Goal: Information Seeking & Learning: Learn about a topic

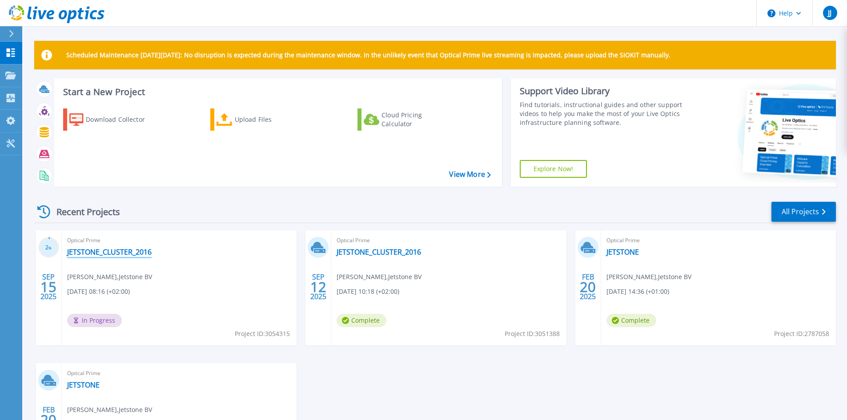
click at [91, 253] on link "JETSTONE_CLUSTER_2016" at bounding box center [109, 252] width 84 height 9
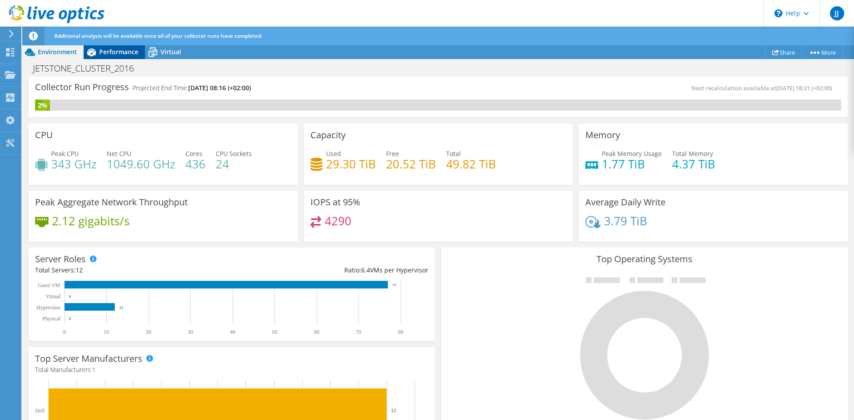
click at [113, 52] on span "Performance" at bounding box center [118, 52] width 39 height 8
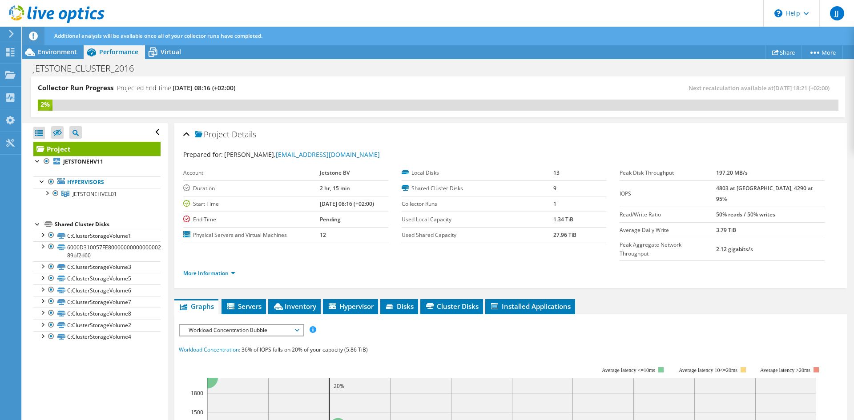
click at [301, 325] on span "Workload Concentration Bubble" at bounding box center [241, 330] width 123 height 11
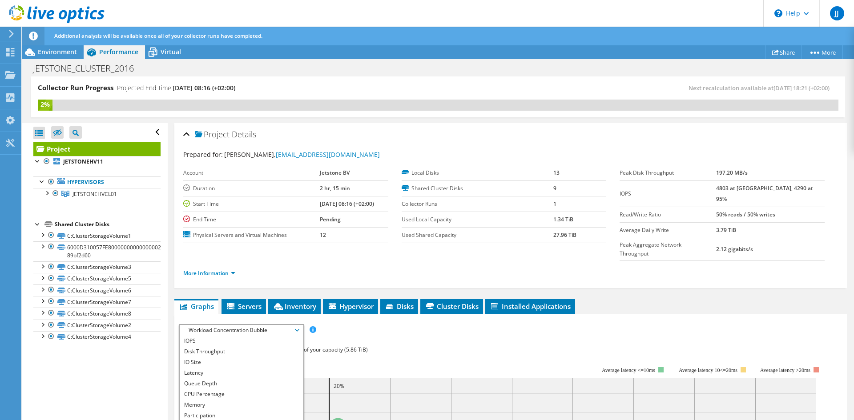
click at [237, 420] on li "Network Throughput" at bounding box center [241, 426] width 123 height 11
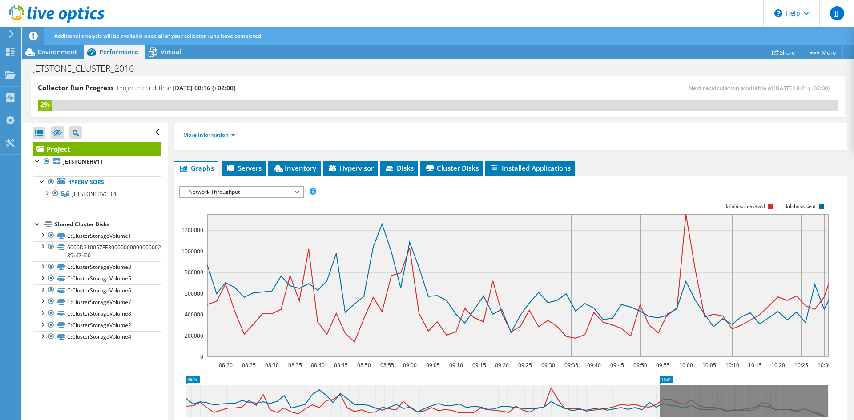
scroll to position [178, 0]
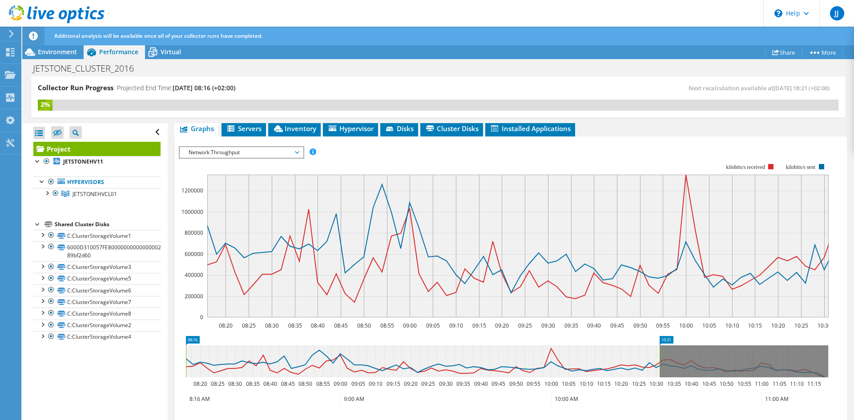
click at [191, 187] on text "1200000" at bounding box center [192, 191] width 22 height 8
click at [50, 77] on div "Projects" at bounding box center [42, 75] width 43 height 22
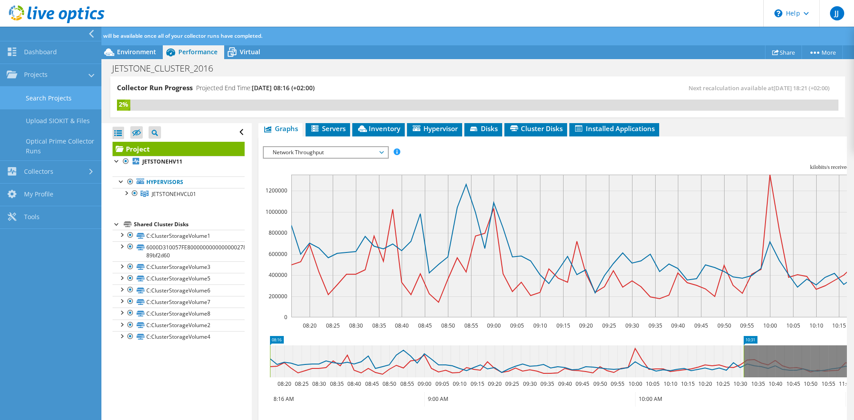
click at [65, 98] on link "Search Projects" at bounding box center [50, 98] width 101 height 23
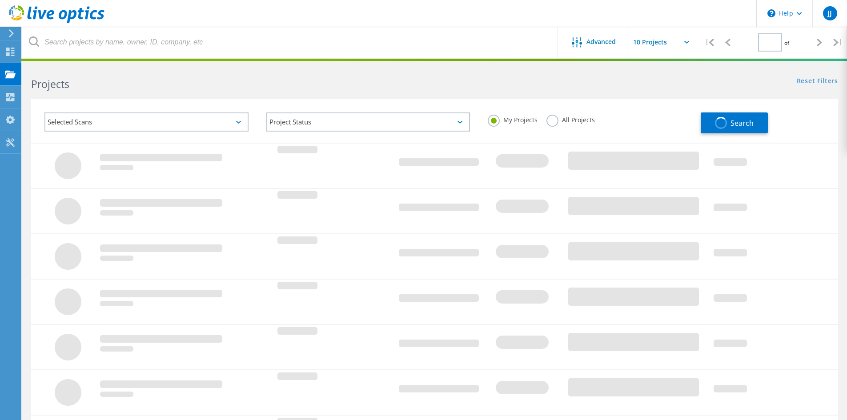
type input "1"
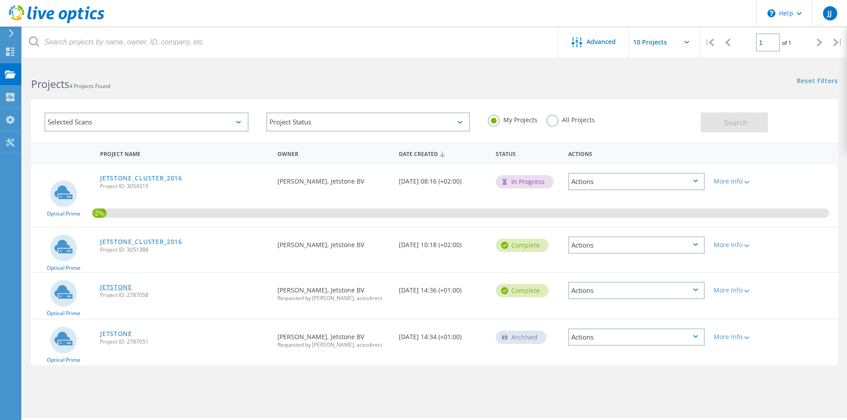
click at [117, 286] on link "JETSTONE" at bounding box center [116, 287] width 32 height 6
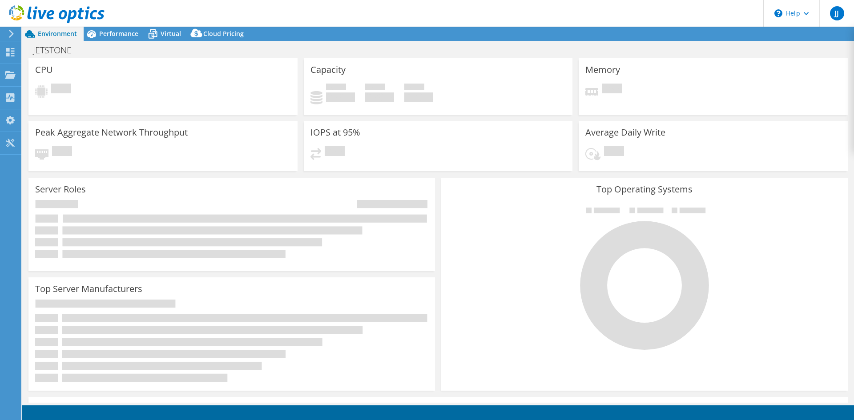
select select "EUFrankfurt"
select select "USD"
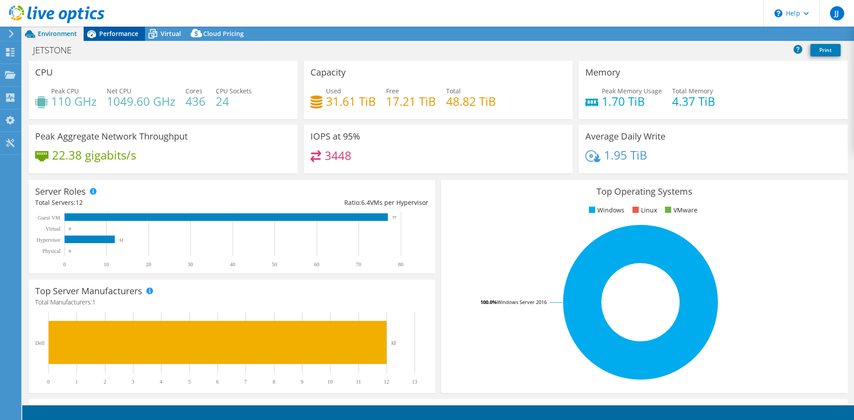
click at [116, 30] on span "Performance" at bounding box center [118, 33] width 39 height 8
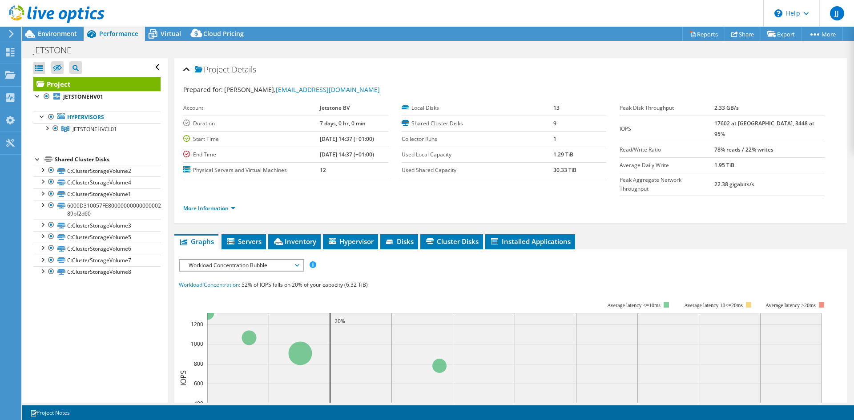
click at [298, 260] on span "Workload Concentration Bubble" at bounding box center [241, 265] width 114 height 11
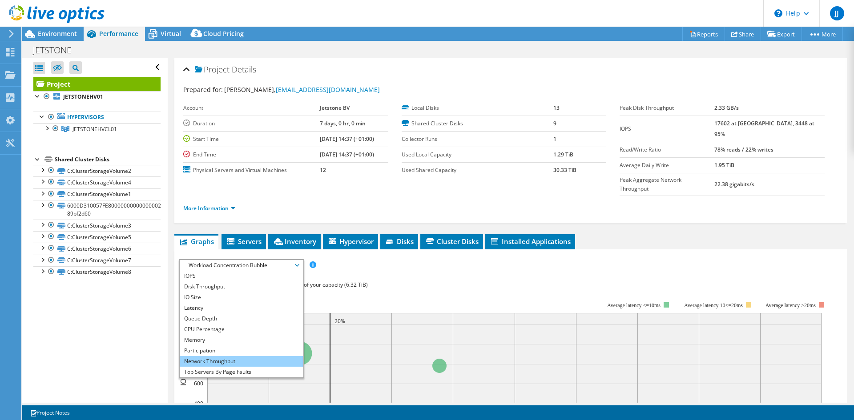
click at [229, 356] on li "Network Throughput" at bounding box center [241, 361] width 123 height 11
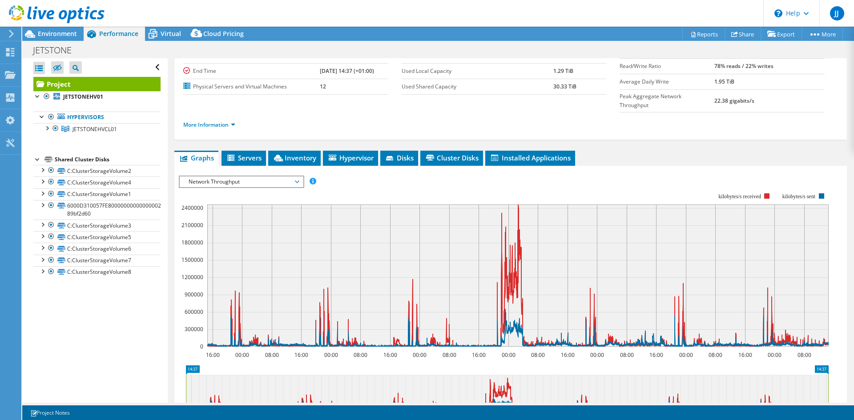
scroll to position [89, 0]
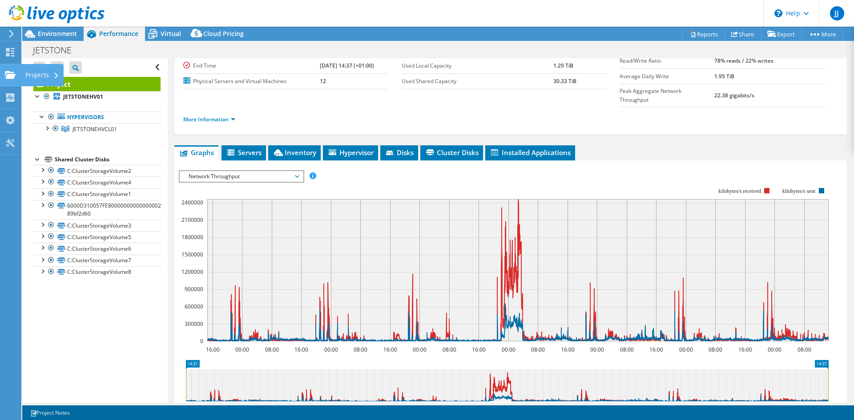
click at [40, 76] on div "Projects" at bounding box center [42, 75] width 43 height 22
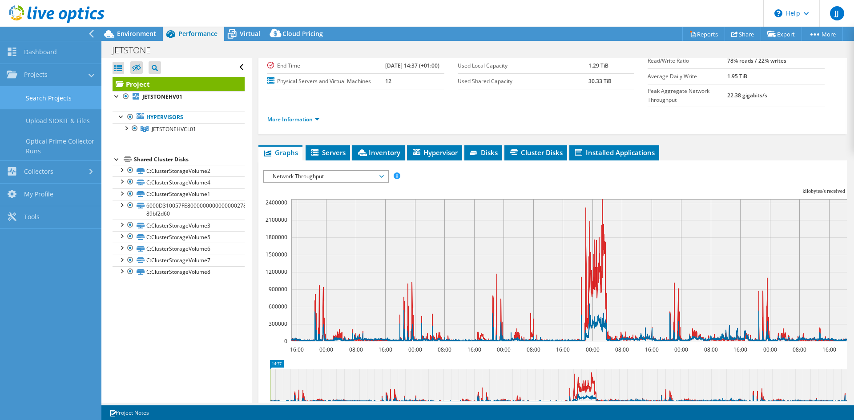
click at [61, 96] on link "Search Projects" at bounding box center [50, 98] width 101 height 23
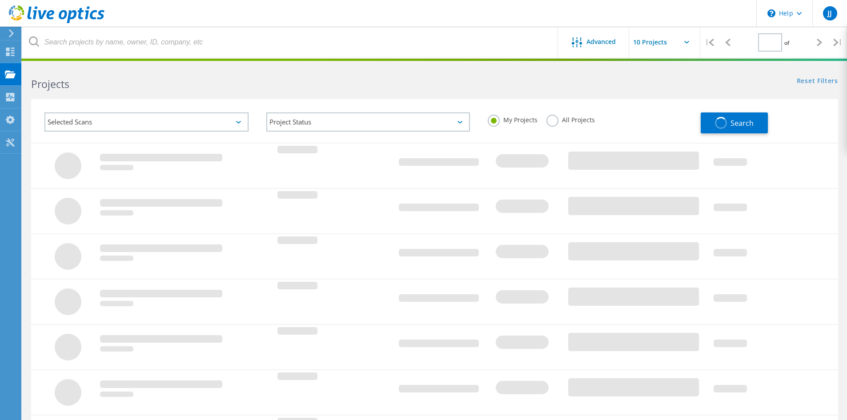
type input "1"
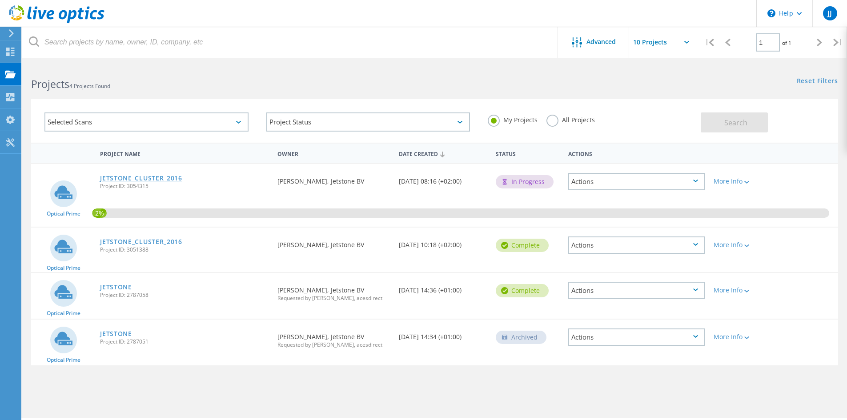
click at [173, 177] on link "JETSTONE_CLUSTER_2016" at bounding box center [141, 178] width 82 height 6
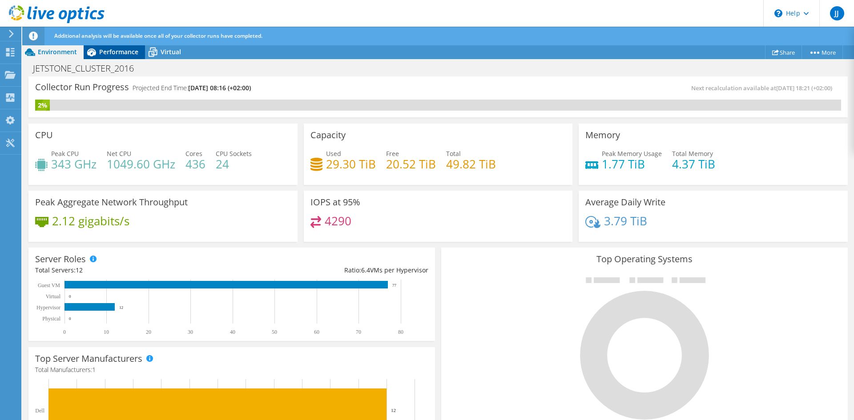
click at [117, 52] on span "Performance" at bounding box center [118, 52] width 39 height 8
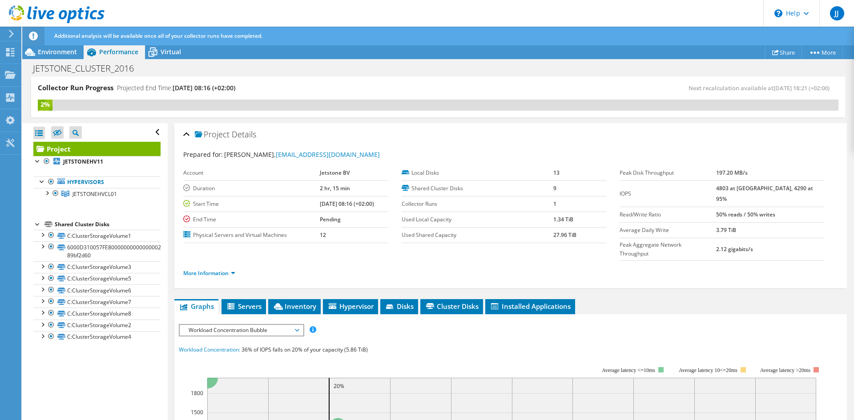
click at [289, 325] on span "Workload Concentration Bubble" at bounding box center [241, 330] width 114 height 11
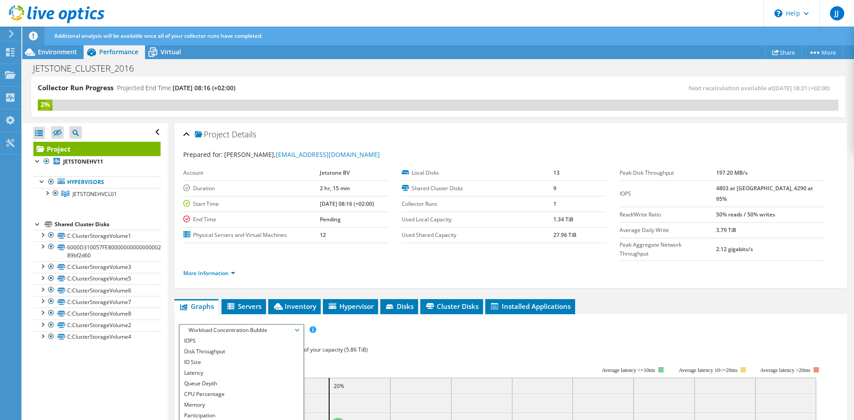
drag, startPoint x: 215, startPoint y: 406, endPoint x: 237, endPoint y: 404, distance: 22.3
click at [215, 420] on li "Network Throughput" at bounding box center [241, 426] width 123 height 11
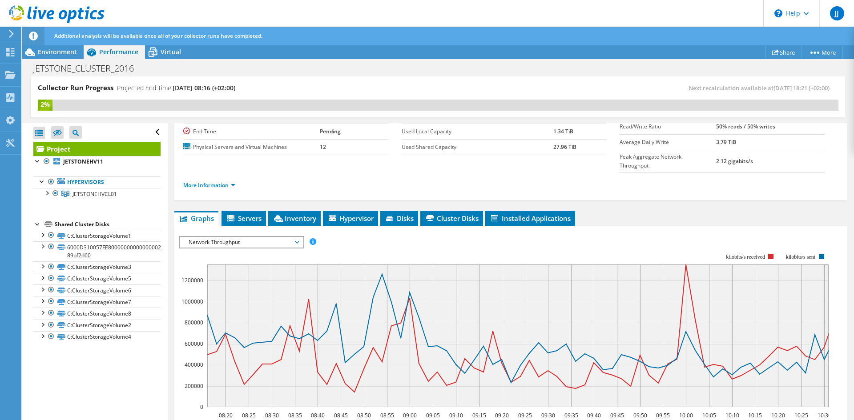
scroll to position [89, 0]
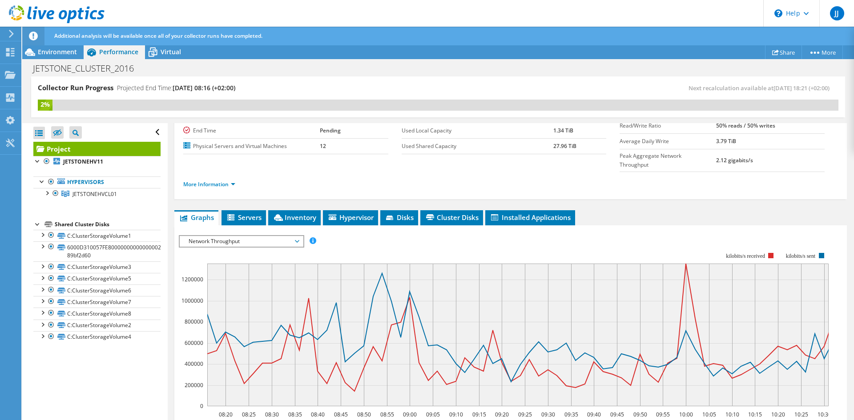
click at [295, 236] on span "Network Throughput" at bounding box center [241, 241] width 114 height 11
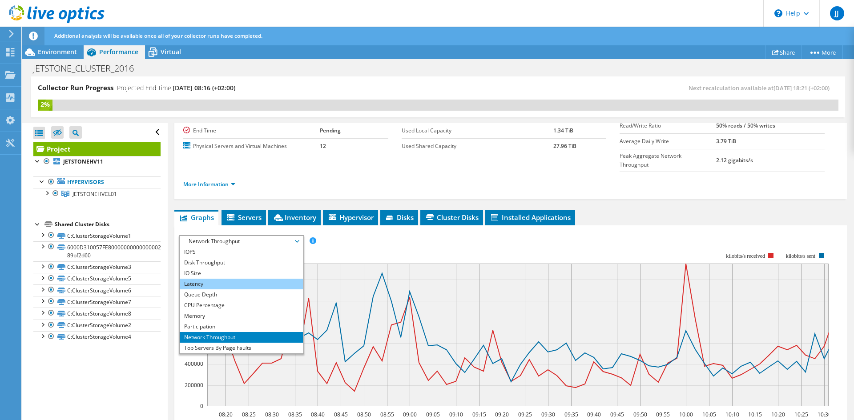
click at [201, 279] on li "Latency" at bounding box center [241, 284] width 123 height 11
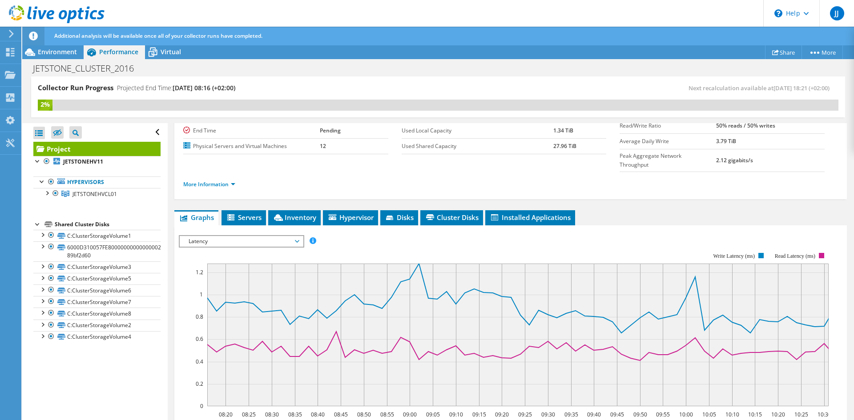
click at [295, 236] on span "Latency" at bounding box center [241, 241] width 114 height 11
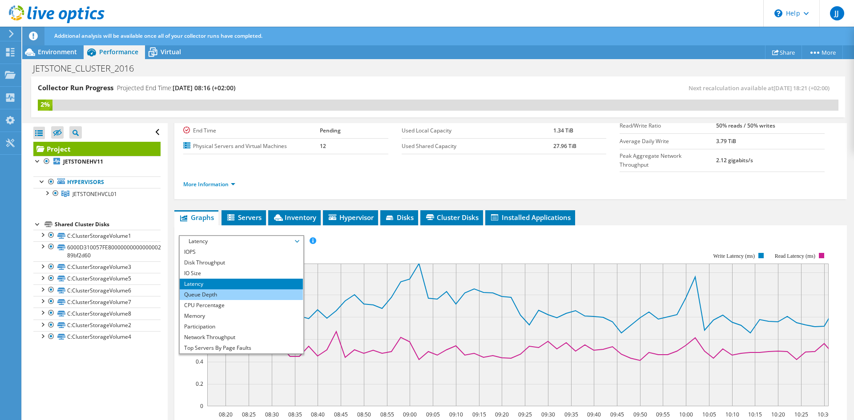
click at [235, 289] on li "Queue Depth" at bounding box center [241, 294] width 123 height 11
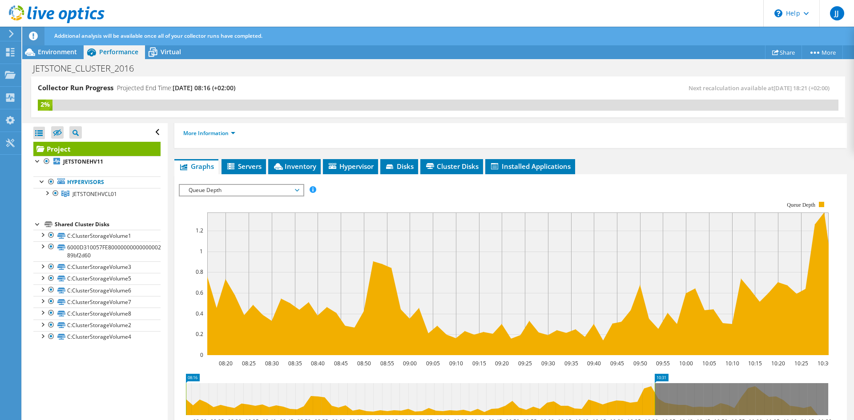
scroll to position [149, 0]
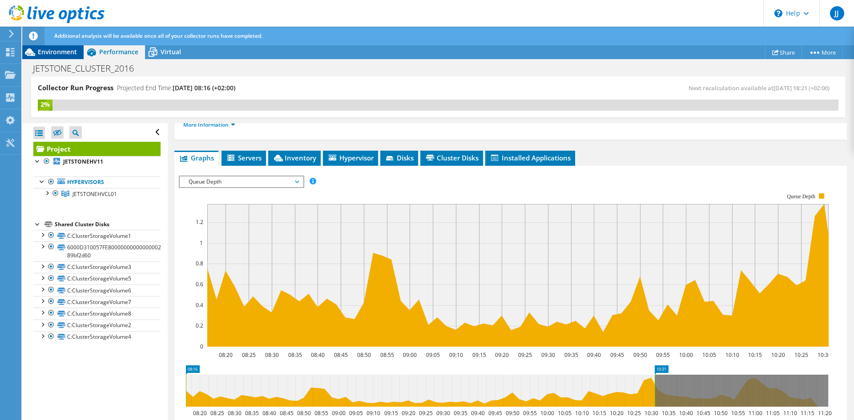
click at [40, 49] on span "Environment" at bounding box center [57, 52] width 39 height 8
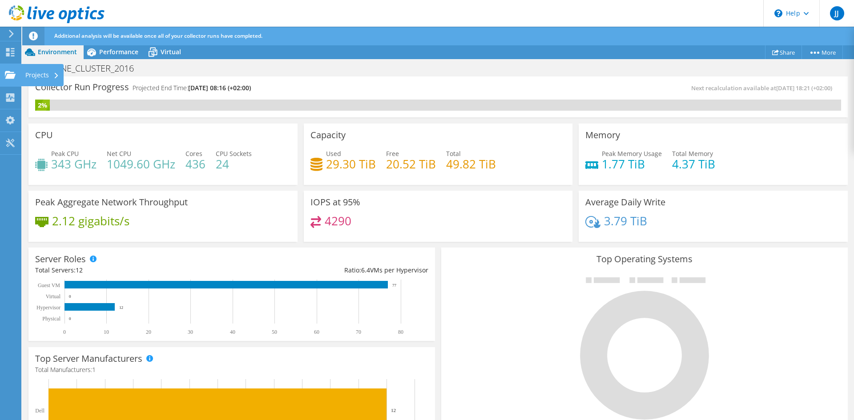
click at [34, 75] on div "Projects" at bounding box center [42, 75] width 43 height 22
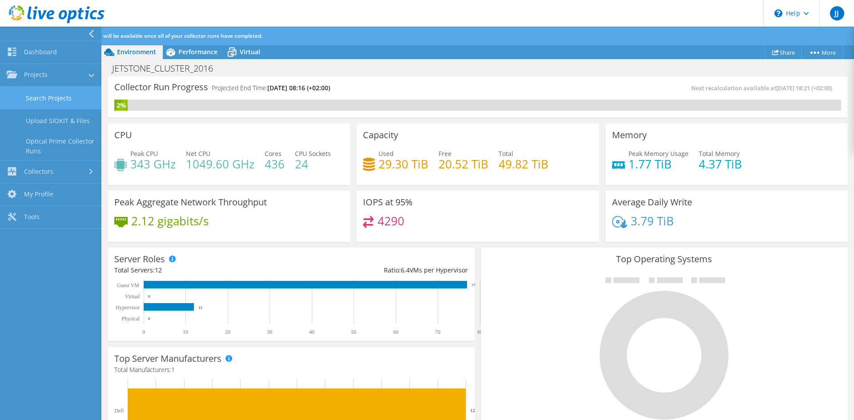
click at [60, 89] on link "Search Projects" at bounding box center [50, 98] width 101 height 23
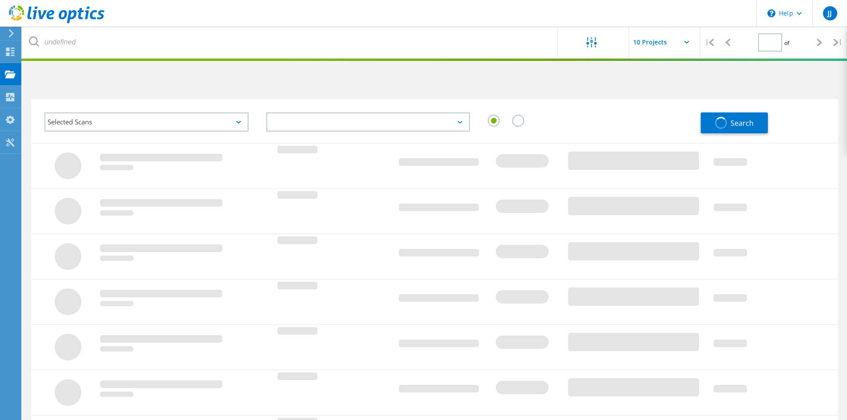
type input "1"
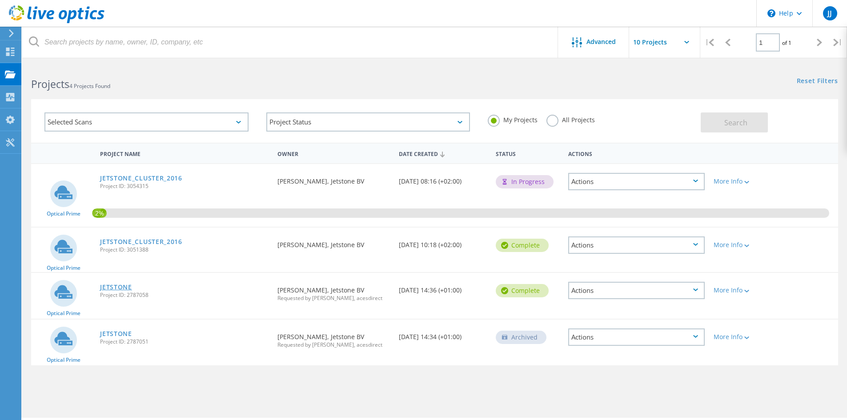
click at [121, 285] on link "JETSTONE" at bounding box center [116, 287] width 32 height 6
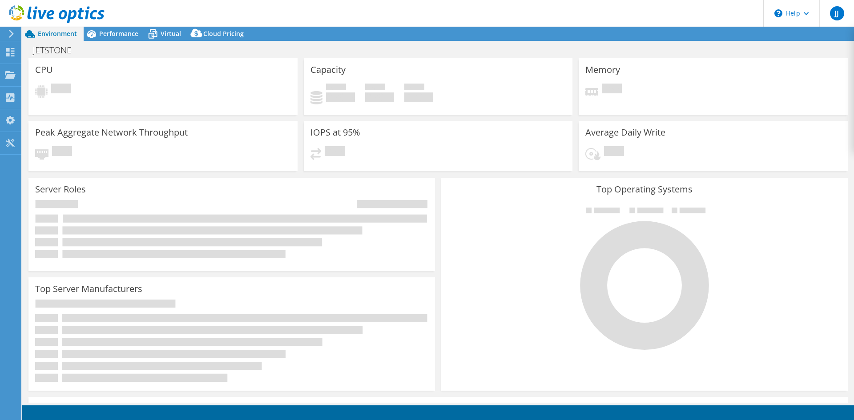
select select "EUFrankfurt"
select select "USD"
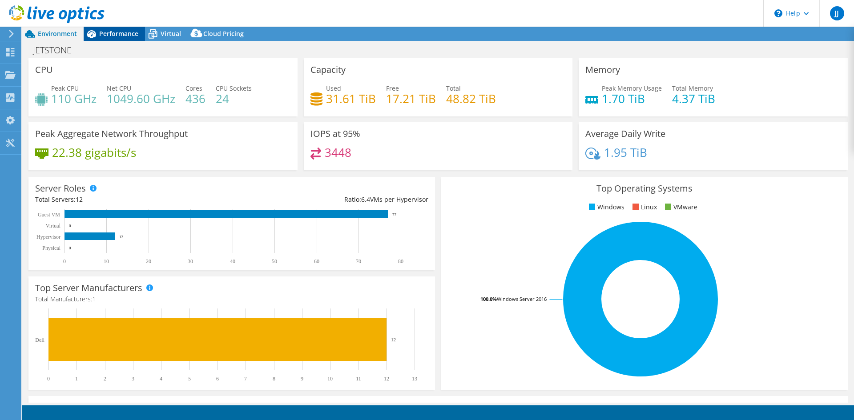
click at [123, 29] on div "Performance" at bounding box center [114, 34] width 61 height 14
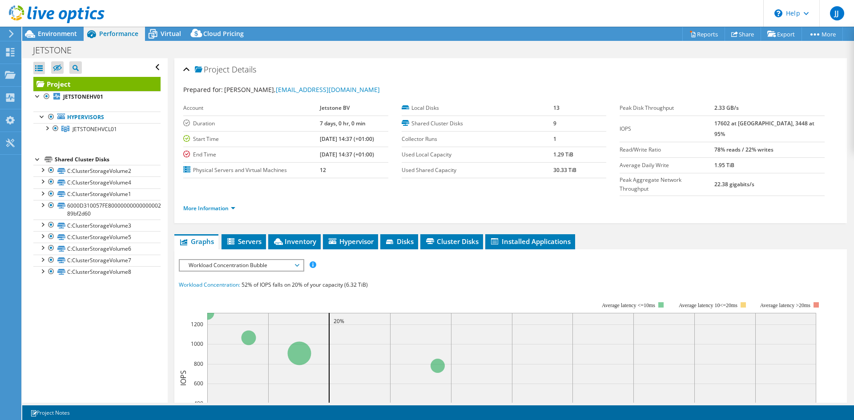
click at [295, 260] on span "Workload Concentration Bubble" at bounding box center [241, 265] width 114 height 11
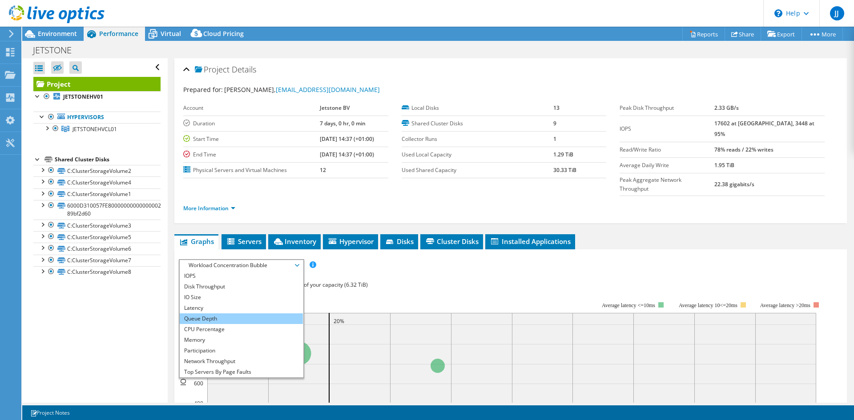
click at [239, 313] on li "Queue Depth" at bounding box center [241, 318] width 123 height 11
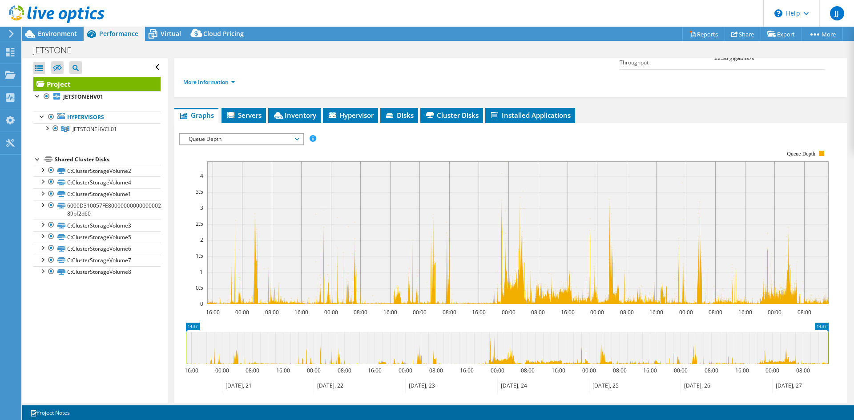
scroll to position [133, 0]
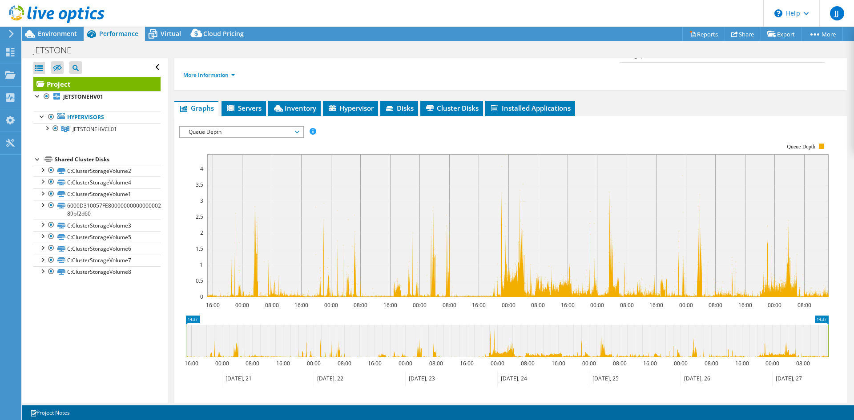
click at [417, 325] on icon at bounding box center [507, 341] width 642 height 32
drag, startPoint x: 412, startPoint y: 330, endPoint x: 638, endPoint y: 324, distance: 226.4
click at [638, 325] on icon at bounding box center [507, 341] width 642 height 32
drag, startPoint x: 711, startPoint y: 326, endPoint x: 494, endPoint y: 326, distance: 216.1
click at [495, 326] on icon at bounding box center [507, 341] width 642 height 32
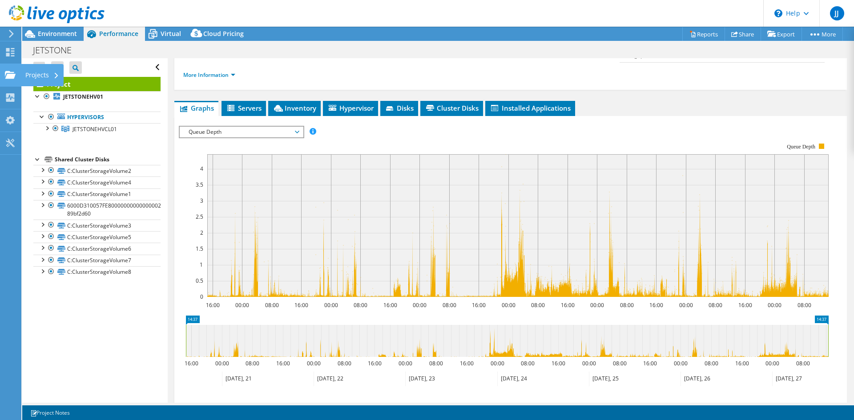
click at [41, 75] on div "Projects" at bounding box center [42, 75] width 43 height 22
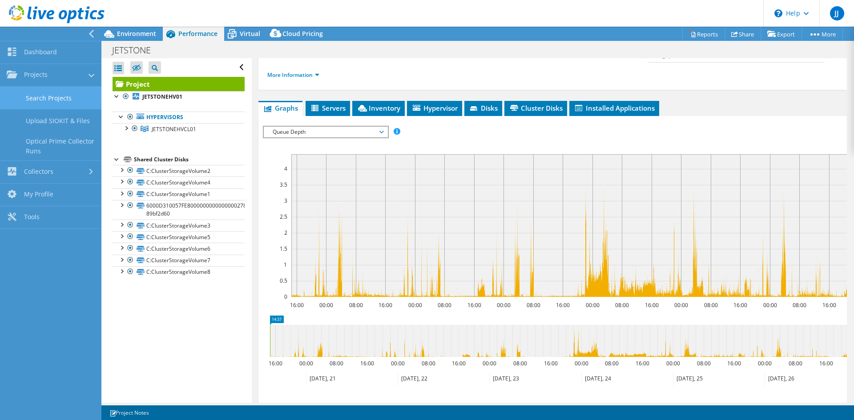
click at [56, 99] on link "Search Projects" at bounding box center [50, 98] width 101 height 23
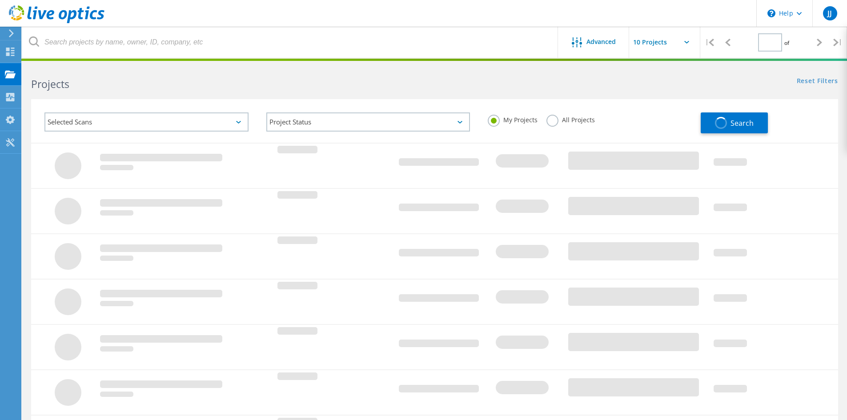
type input "1"
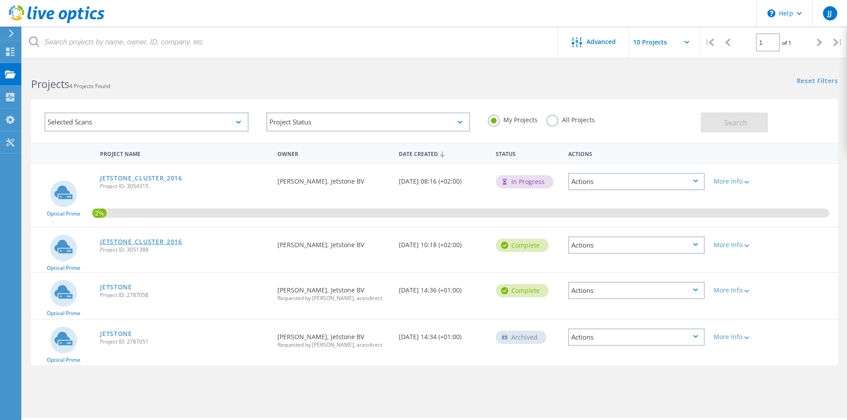
click at [141, 240] on link "JETSTONE_CLUSTER_2016" at bounding box center [141, 242] width 82 height 6
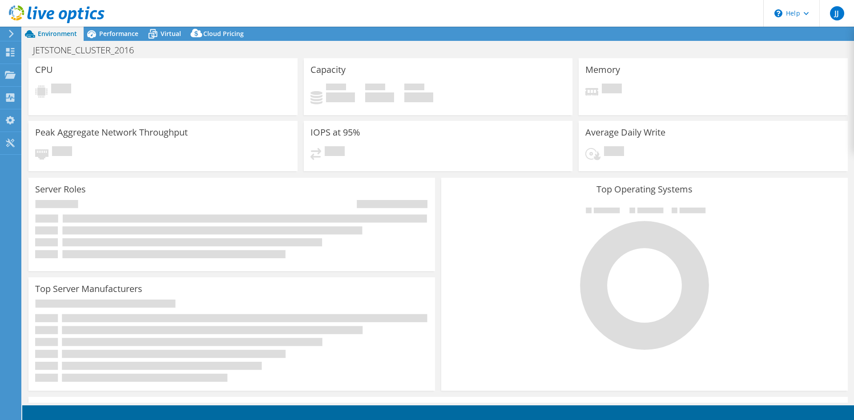
select select "EUFrankfurt"
select select "EUR"
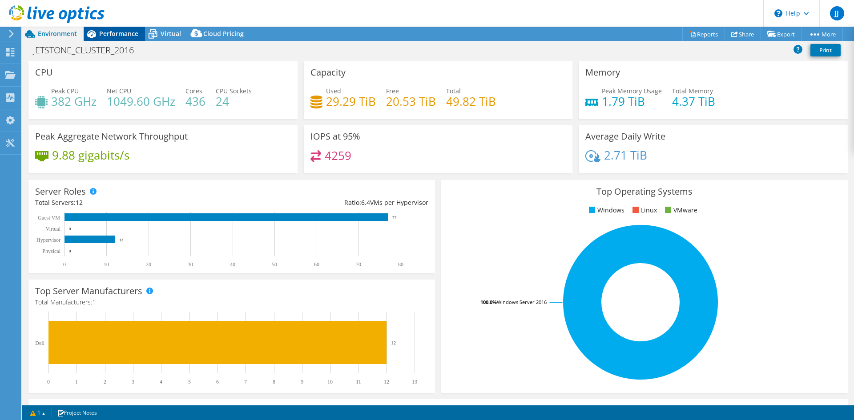
click at [106, 29] on span "Performance" at bounding box center [118, 33] width 39 height 8
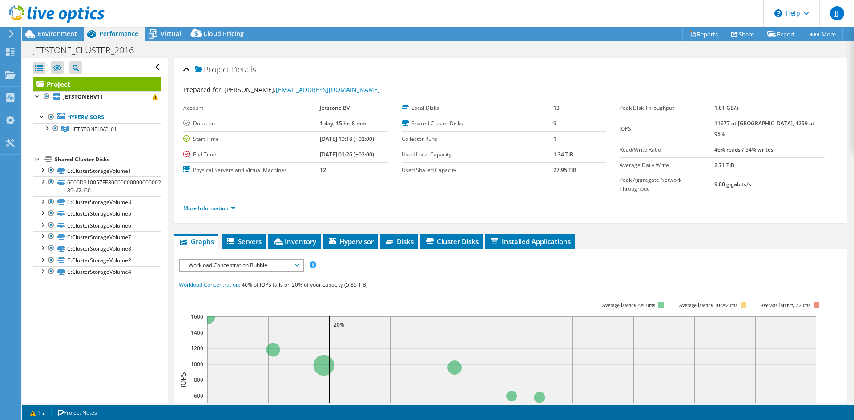
click at [297, 260] on span "Workload Concentration Bubble" at bounding box center [241, 265] width 114 height 11
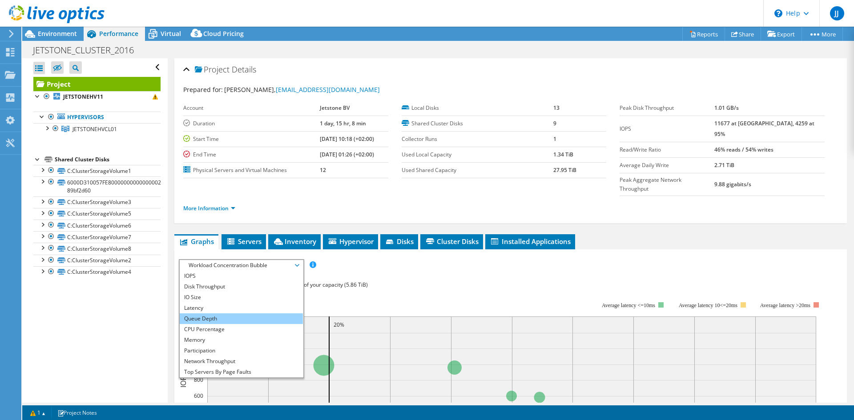
click at [212, 313] on li "Queue Depth" at bounding box center [241, 318] width 123 height 11
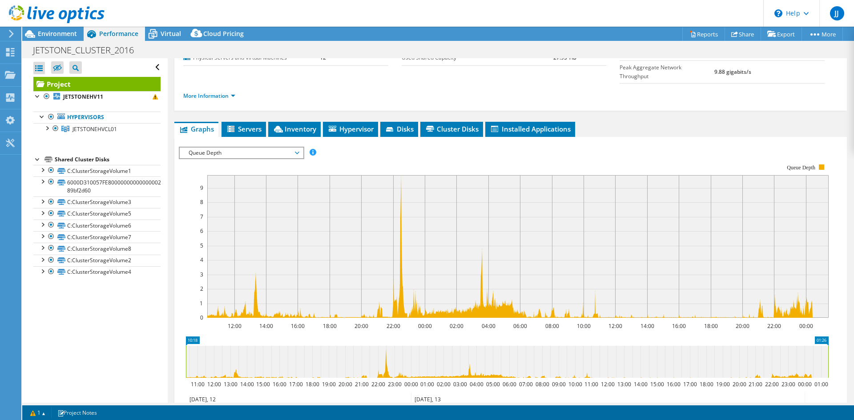
scroll to position [133, 0]
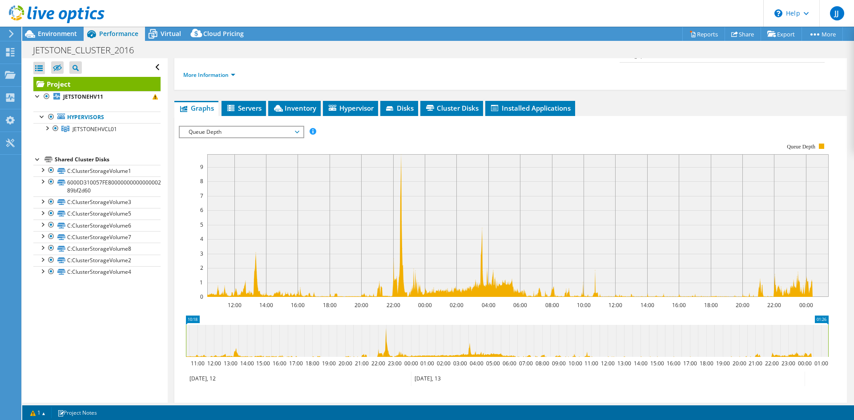
click at [295, 127] on span "Queue Depth" at bounding box center [241, 132] width 114 height 11
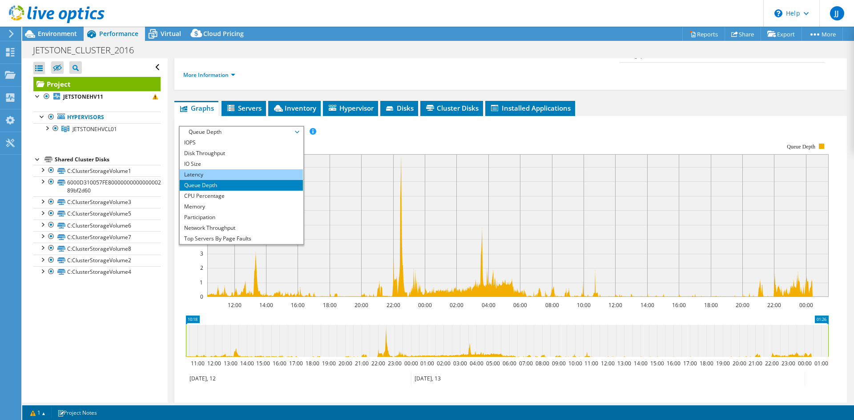
click at [223, 169] on li "Latency" at bounding box center [241, 174] width 123 height 11
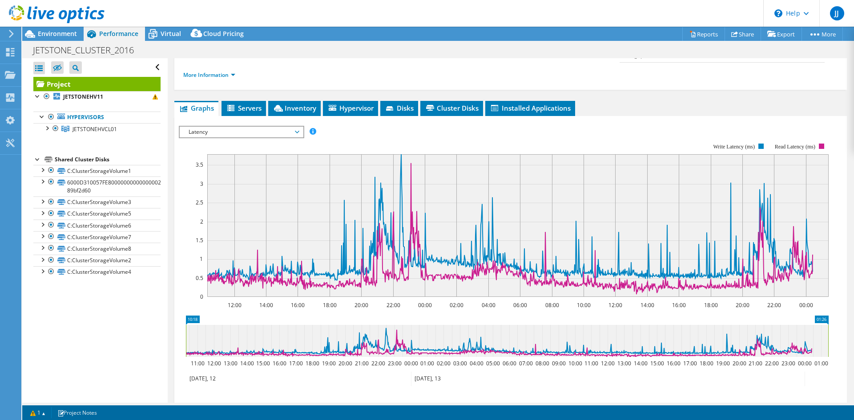
click at [294, 127] on span "Latency" at bounding box center [241, 132] width 114 height 11
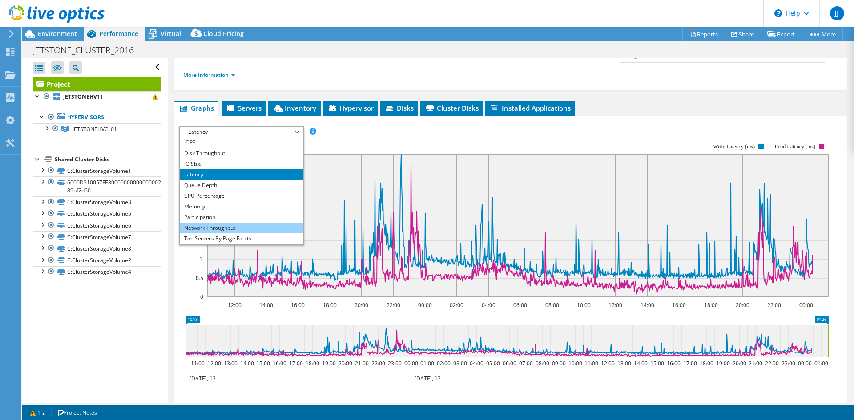
click at [238, 223] on li "Network Throughput" at bounding box center [241, 228] width 123 height 11
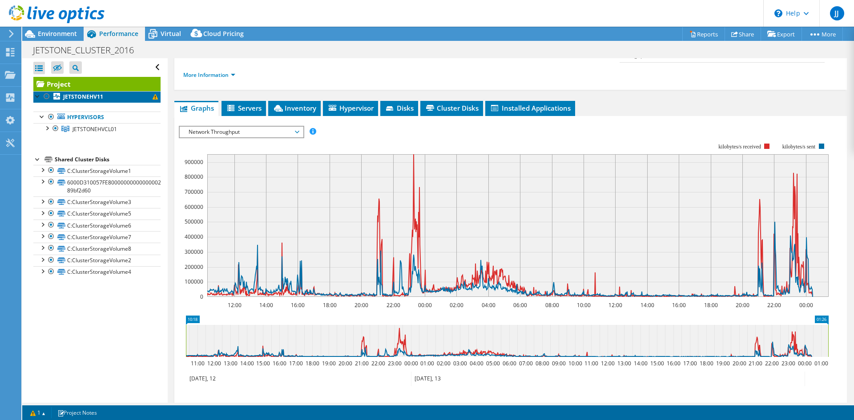
click at [88, 96] on b "JETSTONEHV11" at bounding box center [83, 97] width 40 height 8
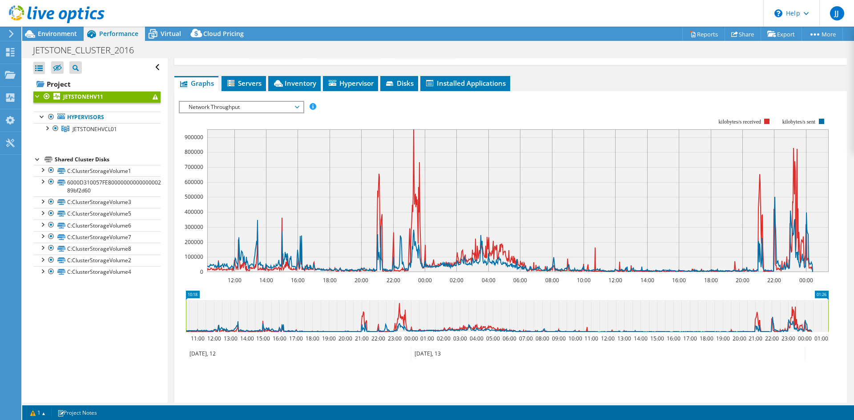
click at [108, 37] on span "Performance" at bounding box center [118, 33] width 39 height 8
click at [60, 35] on span "Environment" at bounding box center [57, 33] width 39 height 8
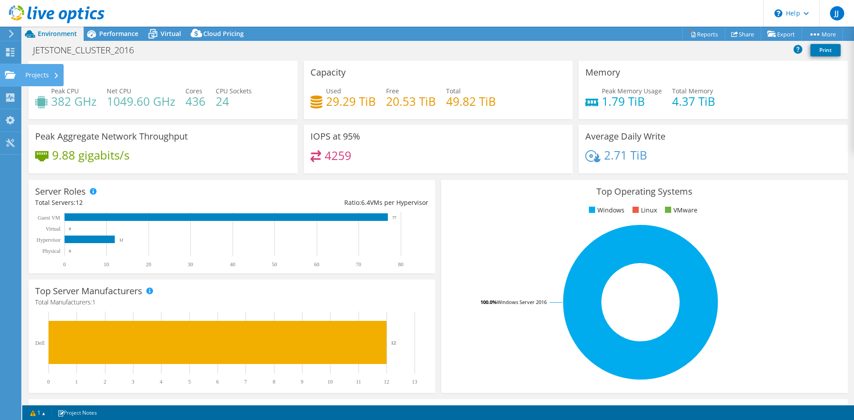
click at [43, 72] on div "Projects" at bounding box center [42, 75] width 43 height 22
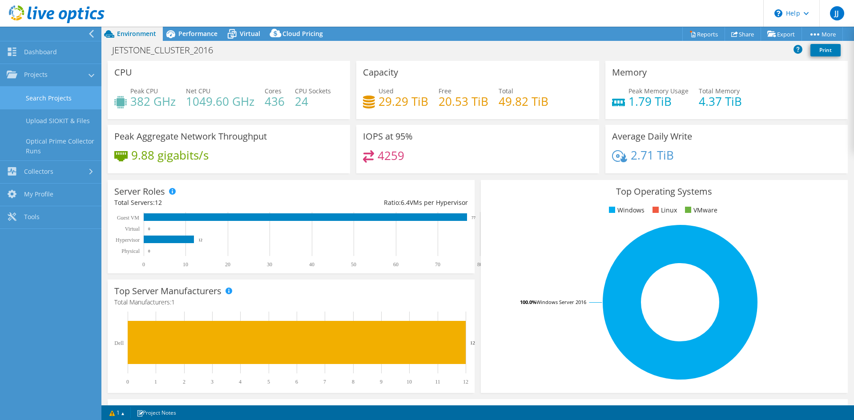
click at [55, 97] on link "Search Projects" at bounding box center [50, 98] width 101 height 23
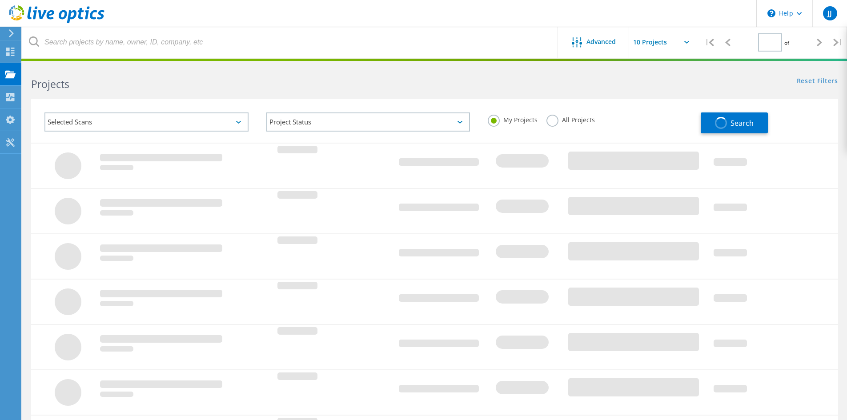
type input "1"
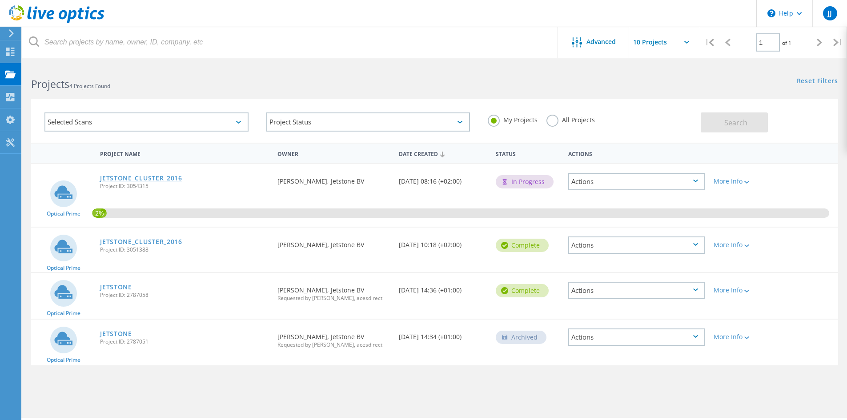
click at [147, 178] on link "JETSTONE_CLUSTER_2016" at bounding box center [141, 178] width 82 height 6
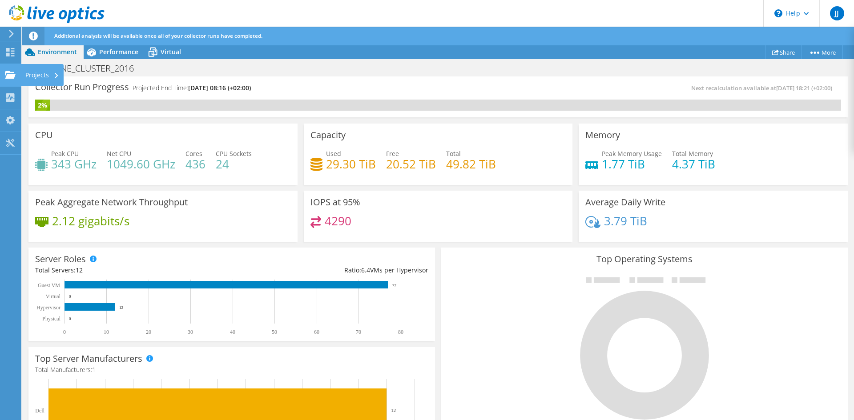
click at [32, 73] on div "Projects" at bounding box center [42, 75] width 43 height 22
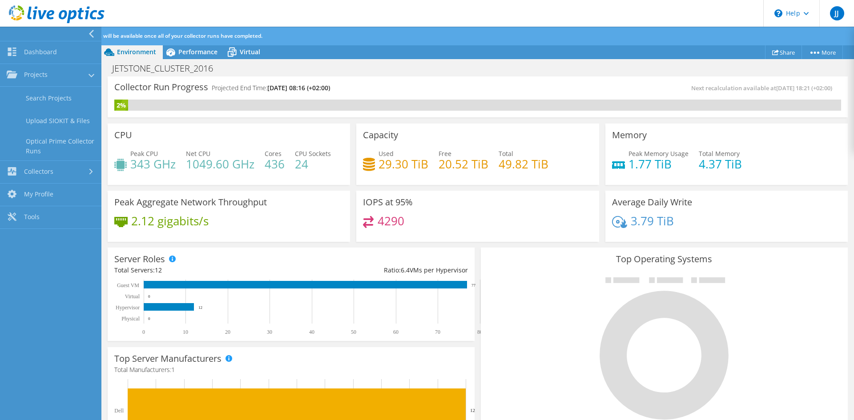
click at [486, 85] on div "Next recalculation available at 09/15/2025, 18:21 (+02:00)" at bounding box center [659, 88] width 363 height 10
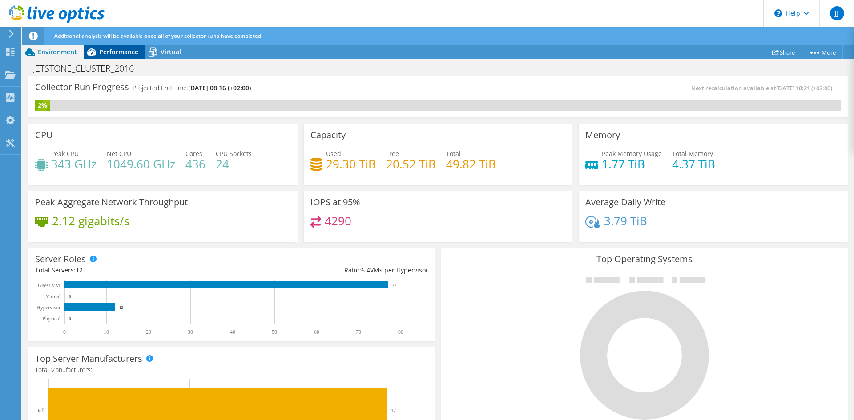
click at [85, 55] on icon at bounding box center [92, 52] width 16 height 16
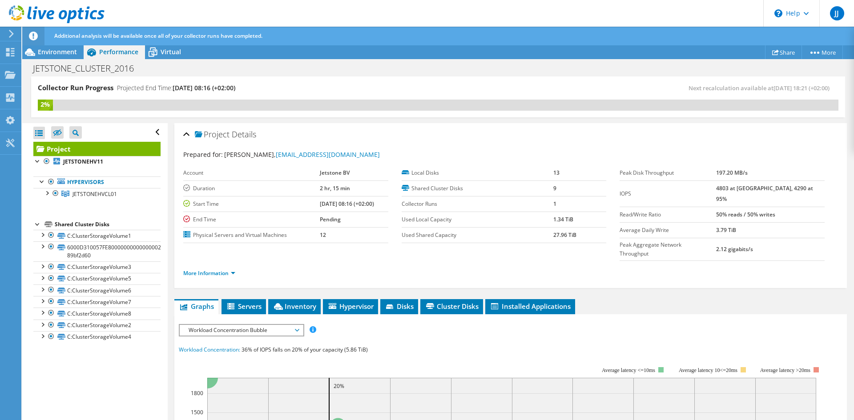
click at [287, 325] on span "Workload Concentration Bubble" at bounding box center [241, 330] width 114 height 11
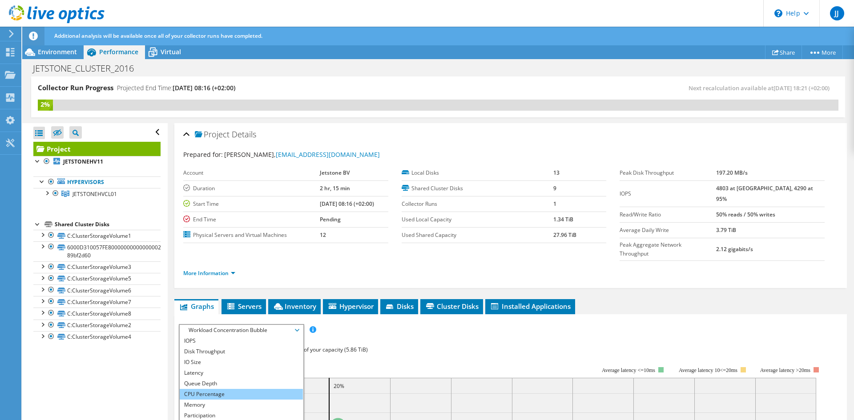
click at [215, 389] on li "CPU Percentage" at bounding box center [241, 394] width 123 height 11
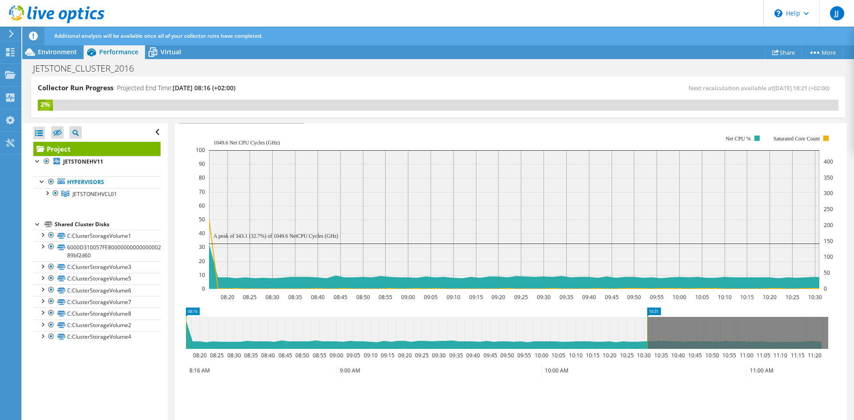
scroll to position [222, 0]
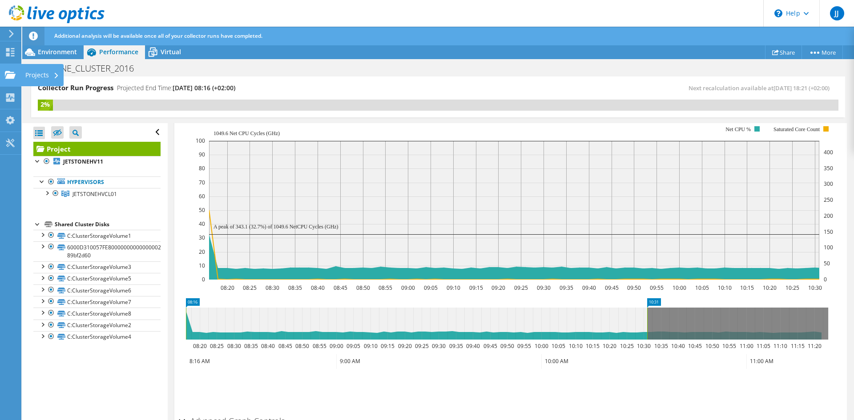
click at [40, 74] on div "Projects" at bounding box center [42, 75] width 43 height 22
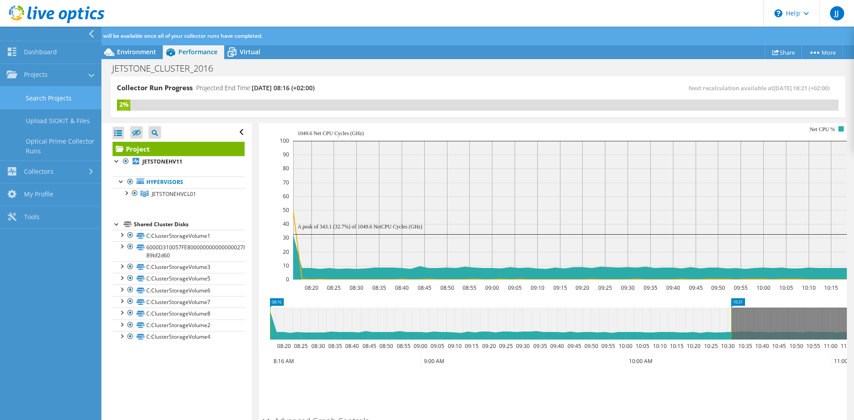
click at [52, 93] on link "Search Projects" at bounding box center [50, 98] width 101 height 23
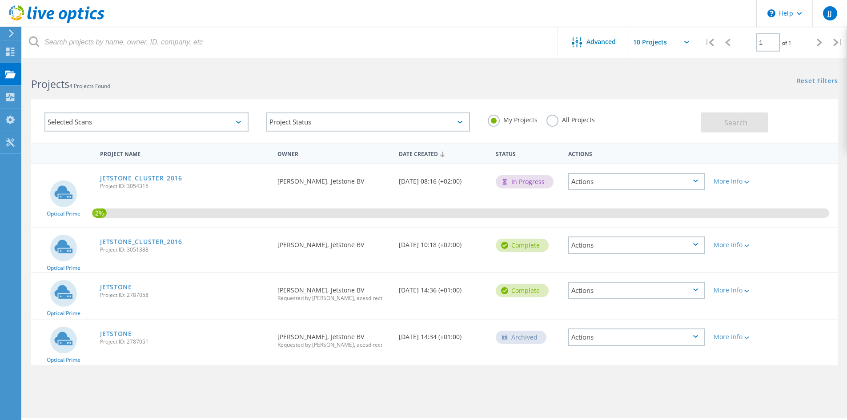
click at [117, 285] on link "JETSTONE" at bounding box center [116, 287] width 32 height 6
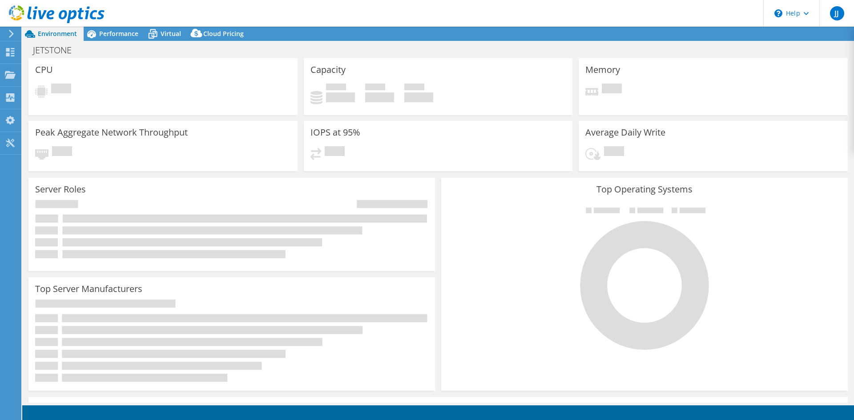
select select "EUFrankfurt"
select select "USD"
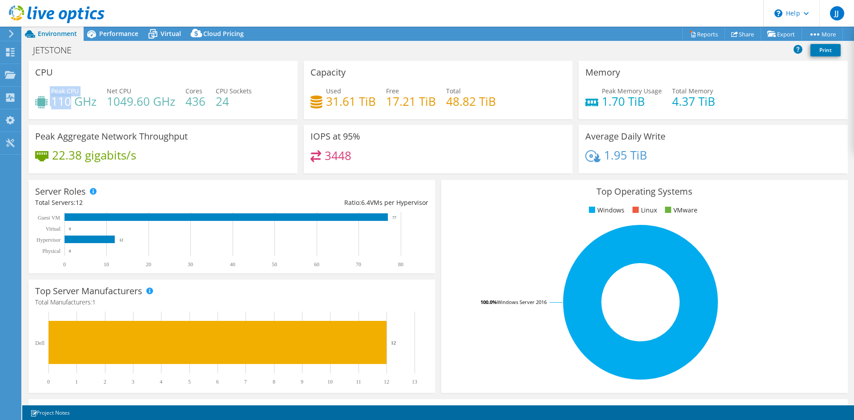
drag, startPoint x: 72, startPoint y: 103, endPoint x: 90, endPoint y: 78, distance: 30.9
click at [50, 102] on div "Peak CPU 110 GHz" at bounding box center [65, 96] width 61 height 20
click at [128, 32] on span "Performance" at bounding box center [118, 33] width 39 height 8
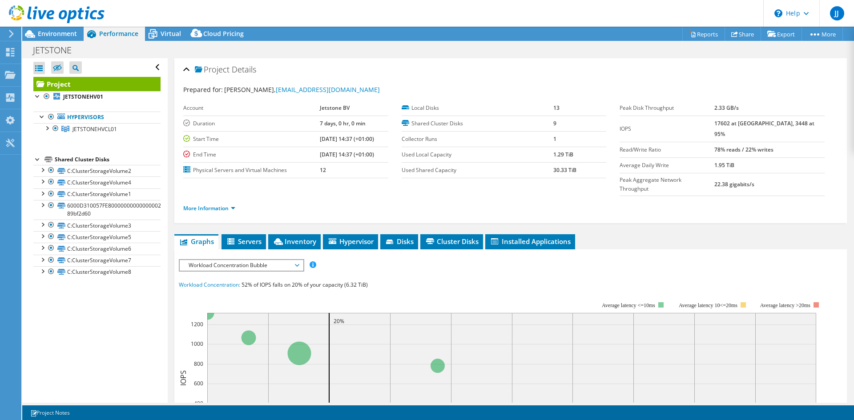
click at [247, 260] on span "Workload Concentration Bubble" at bounding box center [241, 265] width 114 height 11
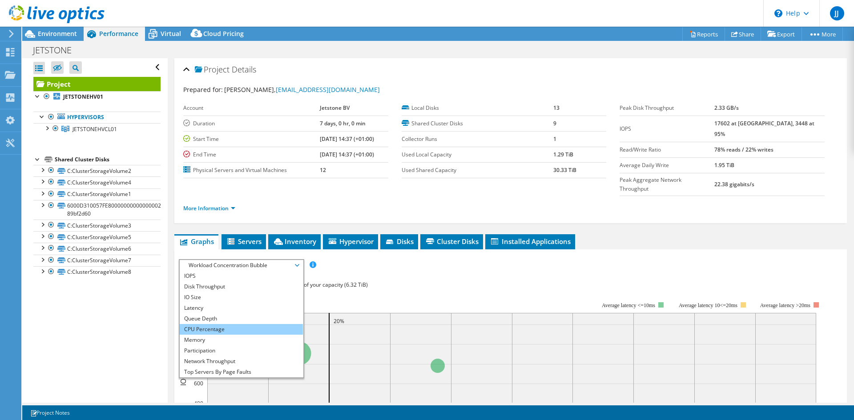
click at [229, 324] on li "CPU Percentage" at bounding box center [241, 329] width 123 height 11
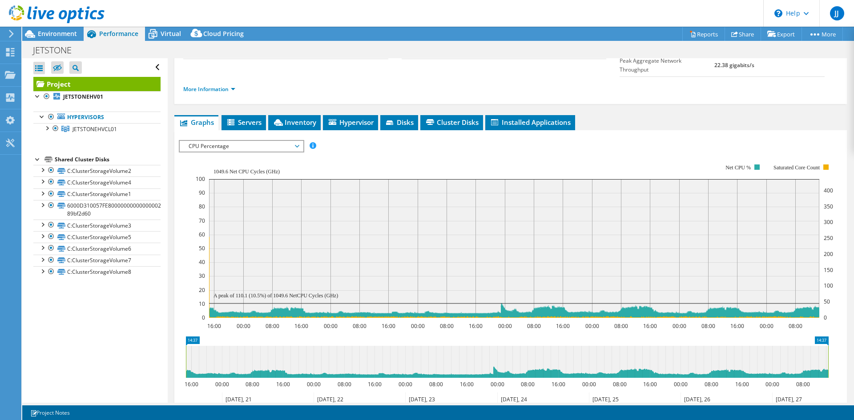
scroll to position [133, 0]
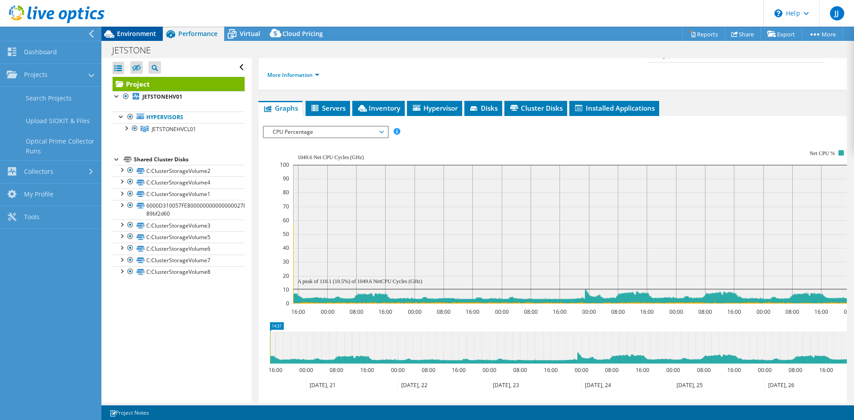
drag, startPoint x: 137, startPoint y: 35, endPoint x: 143, endPoint y: 37, distance: 6.8
click at [137, 35] on span "Environment" at bounding box center [136, 33] width 39 height 8
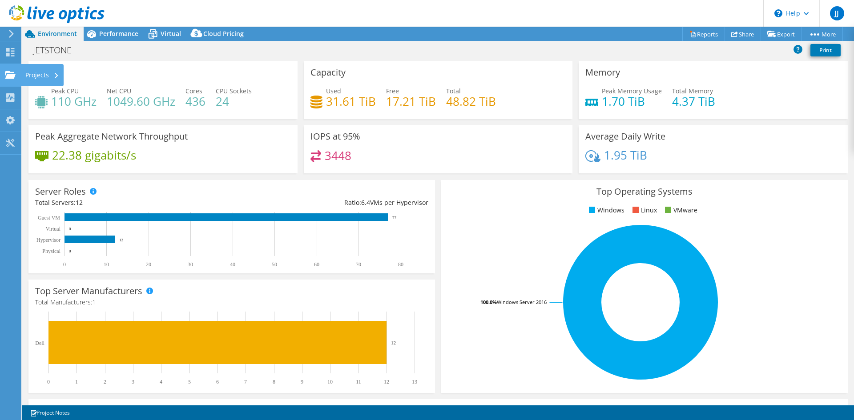
click at [36, 74] on div "Projects" at bounding box center [42, 75] width 43 height 22
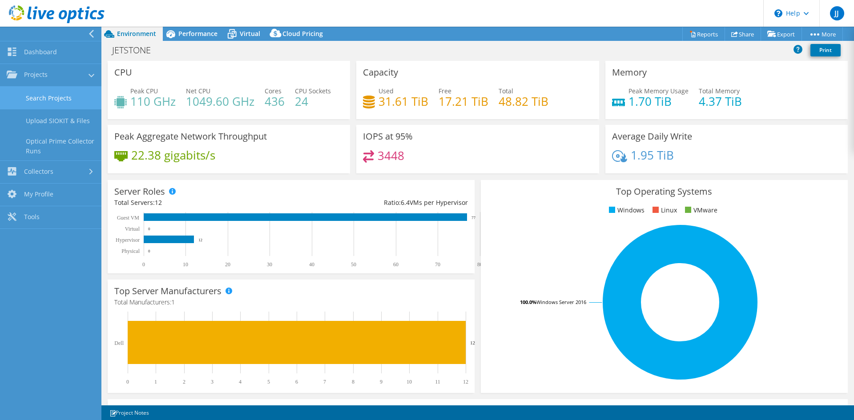
click at [55, 99] on link "Search Projects" at bounding box center [50, 98] width 101 height 23
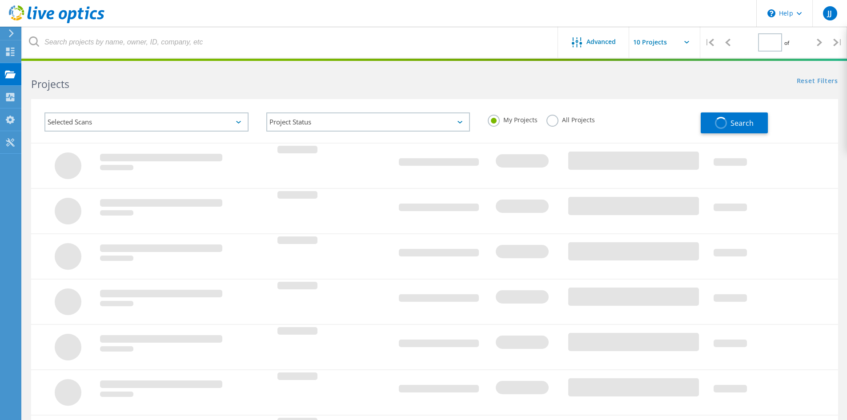
type input "1"
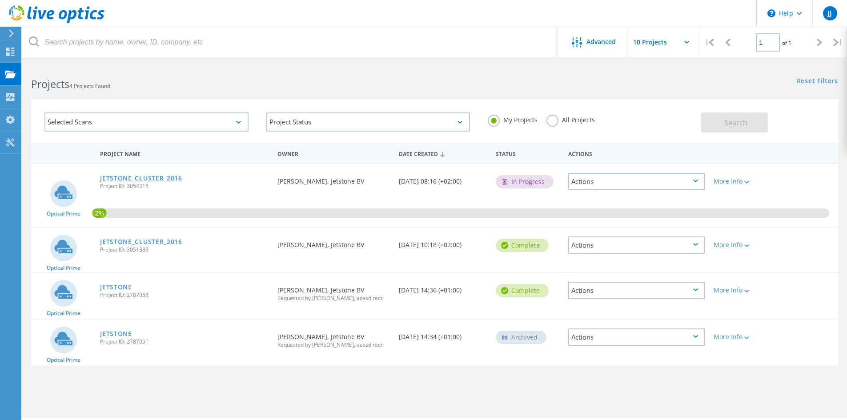
click at [148, 179] on link "JETSTONE_CLUSTER_2016" at bounding box center [141, 178] width 82 height 6
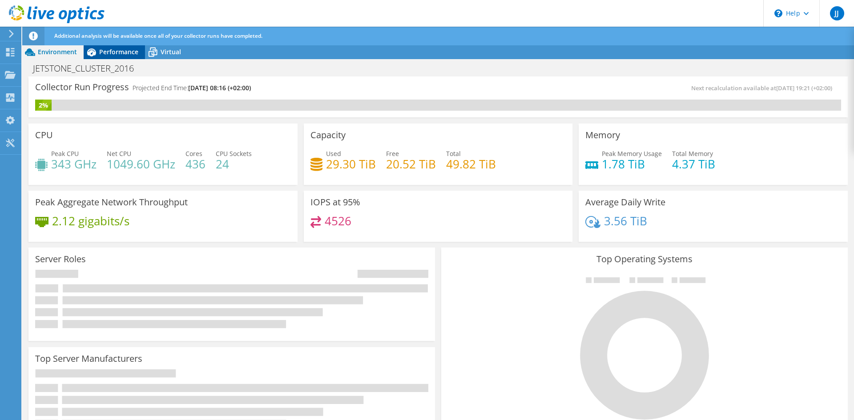
click at [119, 51] on span "Performance" at bounding box center [118, 52] width 39 height 8
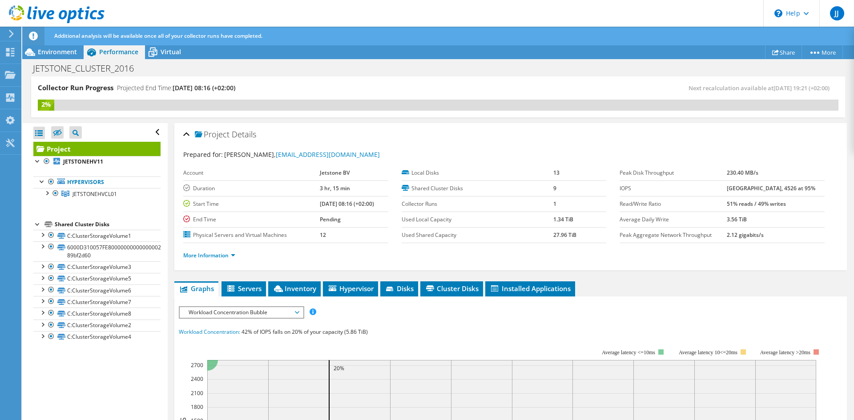
click at [295, 317] on span "Workload Concentration Bubble" at bounding box center [241, 312] width 114 height 11
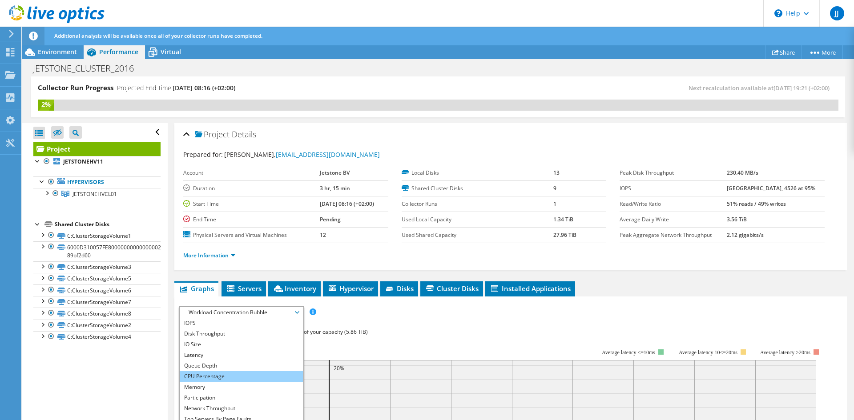
drag, startPoint x: 224, startPoint y: 376, endPoint x: 238, endPoint y: 378, distance: 14.0
click at [225, 376] on li "CPU Percentage" at bounding box center [241, 376] width 123 height 11
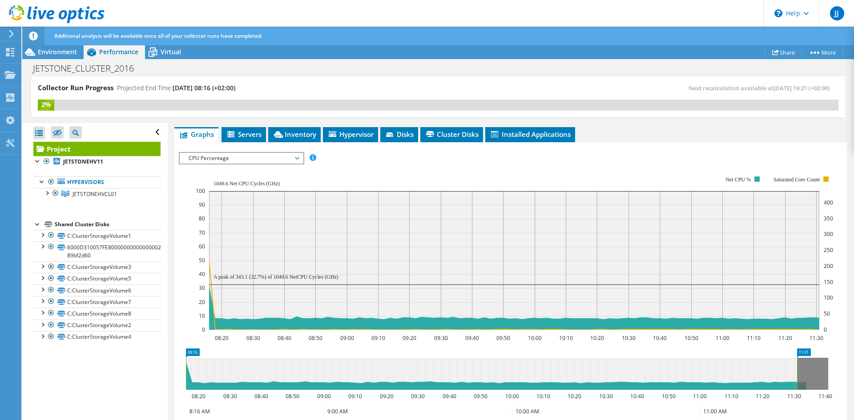
scroll to position [178, 0]
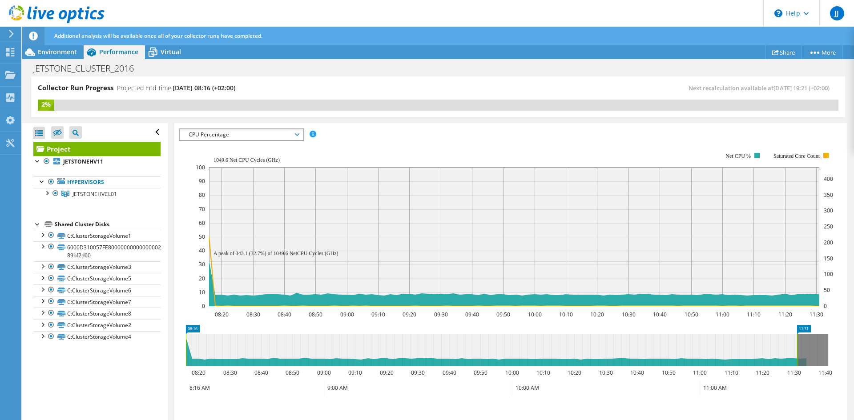
click at [296, 133] on span "CPU Percentage" at bounding box center [241, 134] width 114 height 11
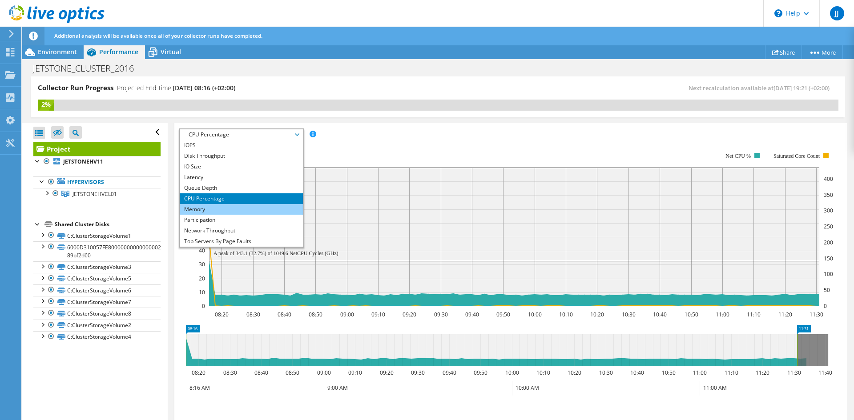
click at [205, 210] on li "Memory" at bounding box center [241, 209] width 123 height 11
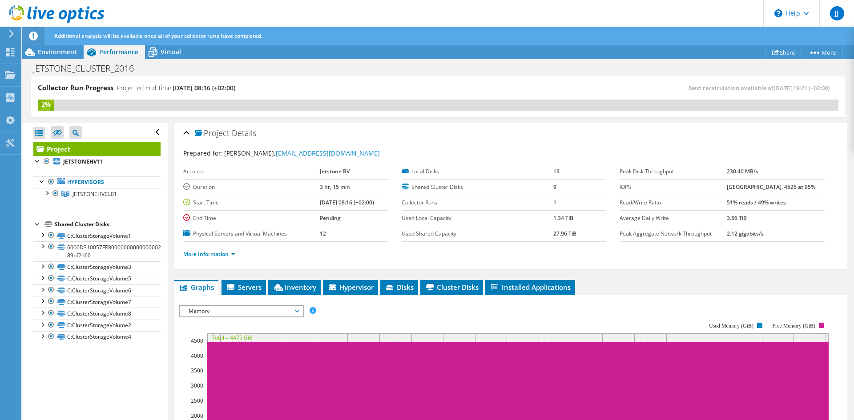
scroll to position [0, 0]
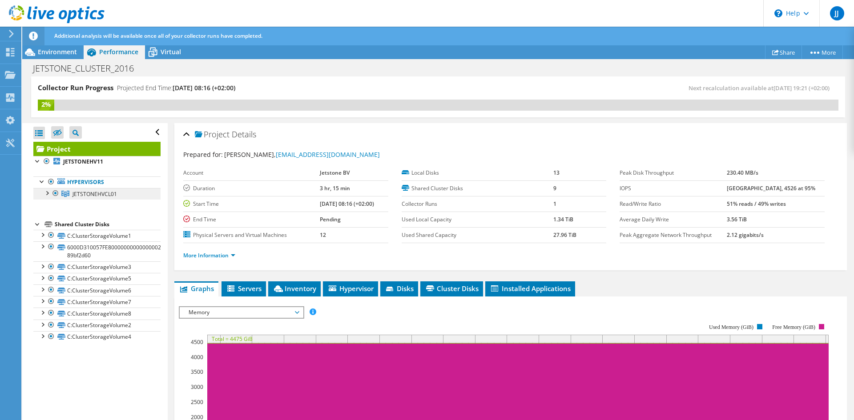
click at [92, 192] on span "JETSTONEHVCL01" at bounding box center [94, 194] width 44 height 8
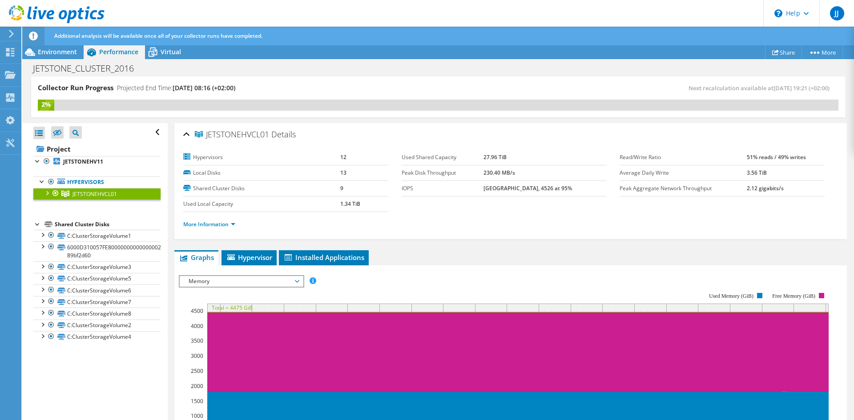
click at [48, 192] on div at bounding box center [46, 192] width 9 height 9
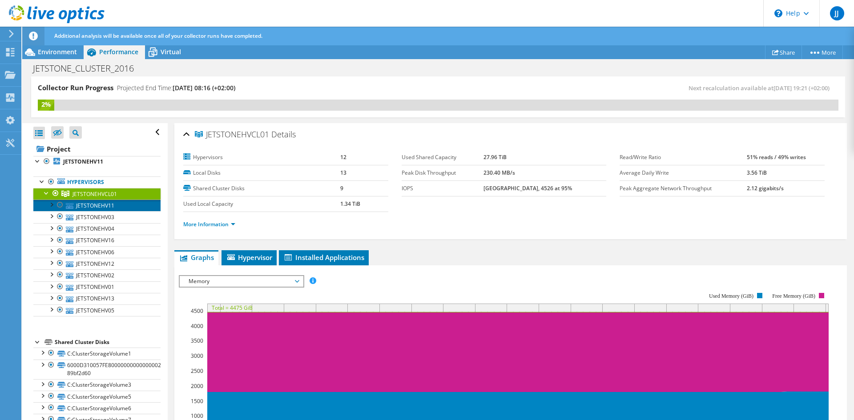
click at [98, 209] on link "JETSTONEHV11" at bounding box center [96, 206] width 127 height 12
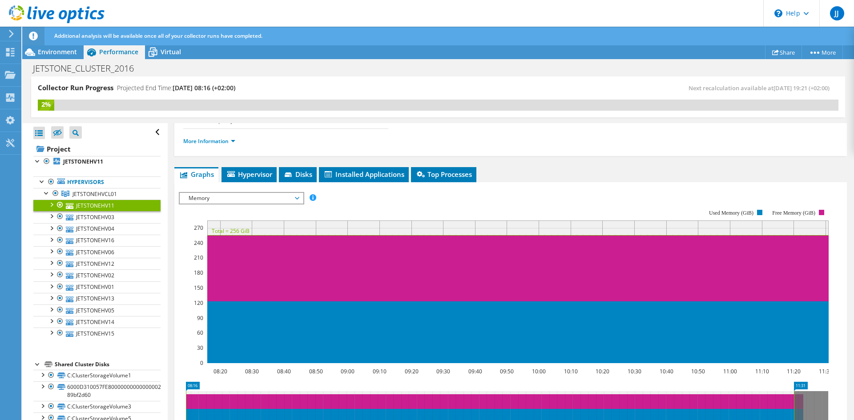
scroll to position [89, 0]
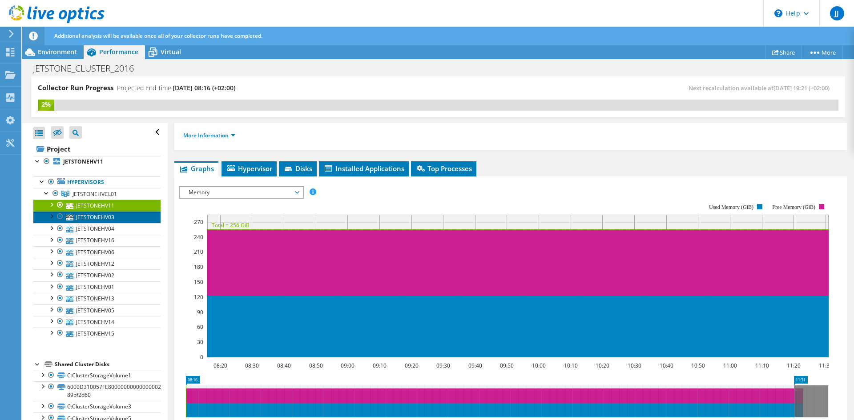
click at [96, 217] on link "JETSTONEHV03" at bounding box center [96, 217] width 127 height 12
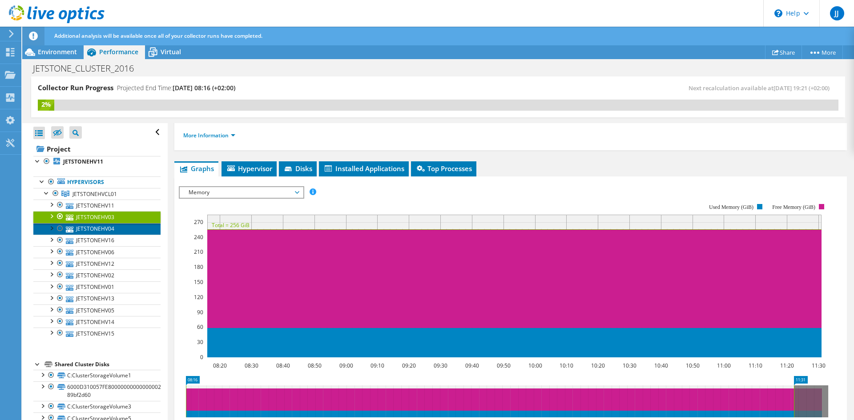
click at [108, 227] on link "JETSTONEHV04" at bounding box center [96, 229] width 127 height 12
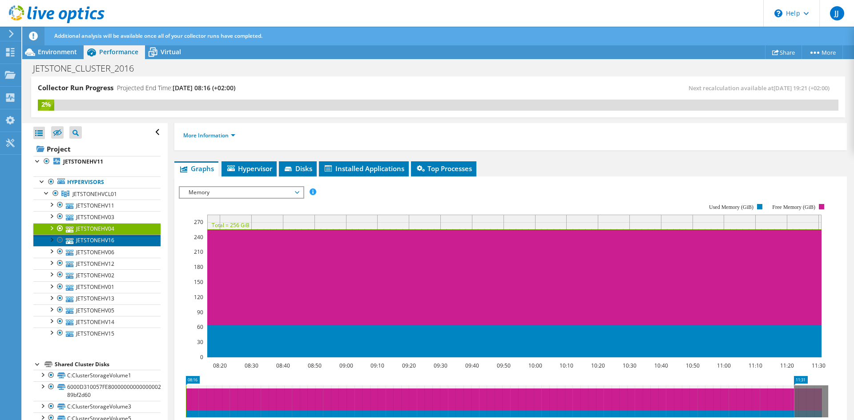
click at [107, 242] on link "JETSTONEHV16" at bounding box center [96, 241] width 127 height 12
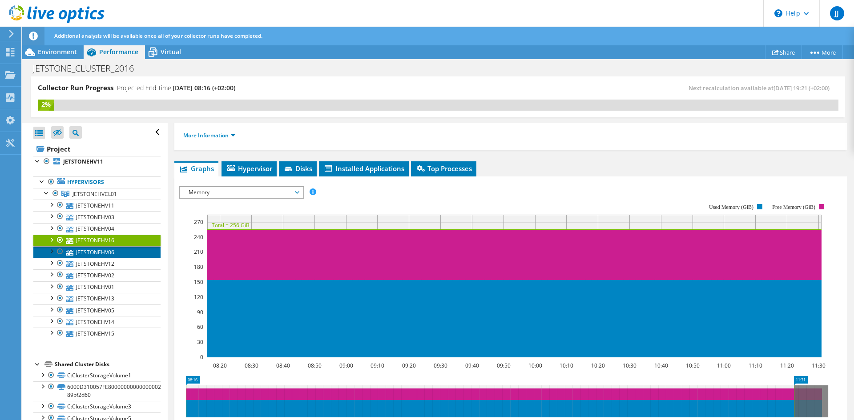
click at [114, 253] on link "JETSTONEHV06" at bounding box center [96, 252] width 127 height 12
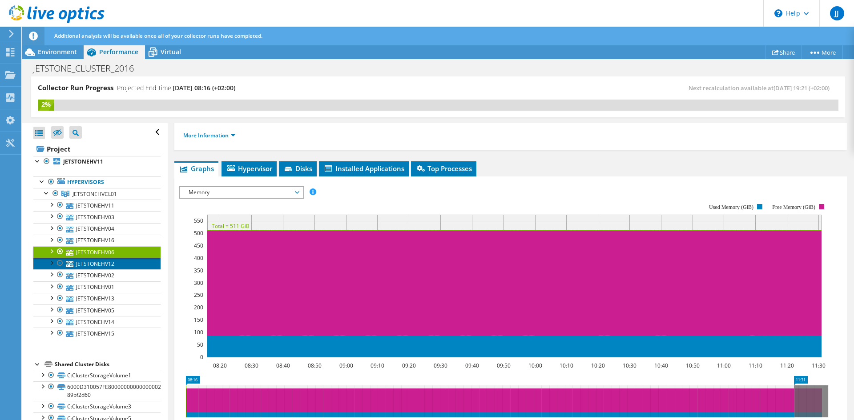
click at [113, 266] on link "JETSTONEHV12" at bounding box center [96, 264] width 127 height 12
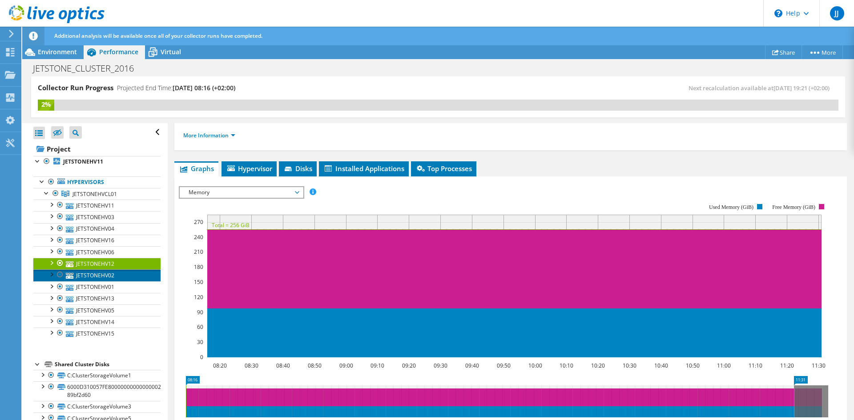
click at [113, 277] on link "JETSTONEHV02" at bounding box center [96, 275] width 127 height 12
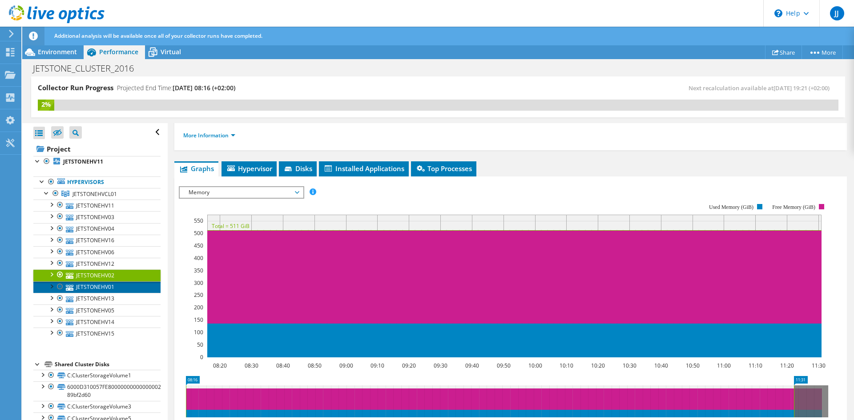
click at [112, 287] on link "JETSTONEHV01" at bounding box center [96, 287] width 127 height 12
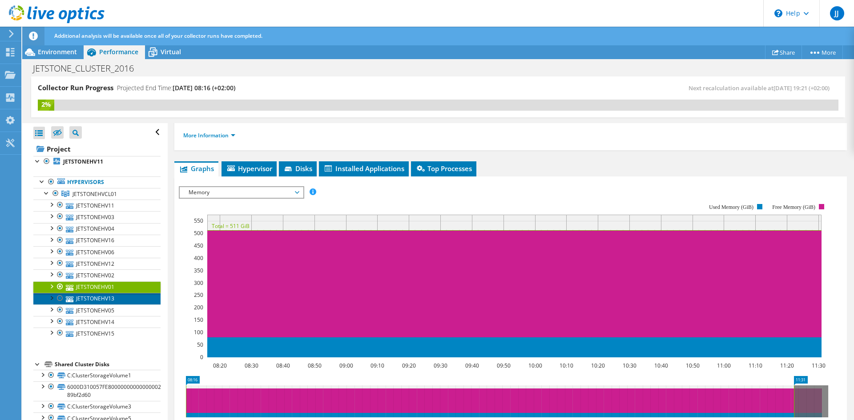
click at [104, 300] on link "JETSTONEHV13" at bounding box center [96, 299] width 127 height 12
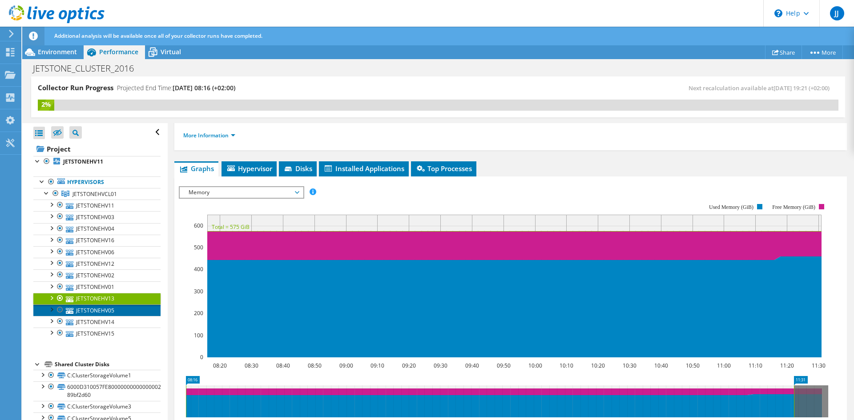
click at [104, 309] on link "JETSTONEHV05" at bounding box center [96, 311] width 127 height 12
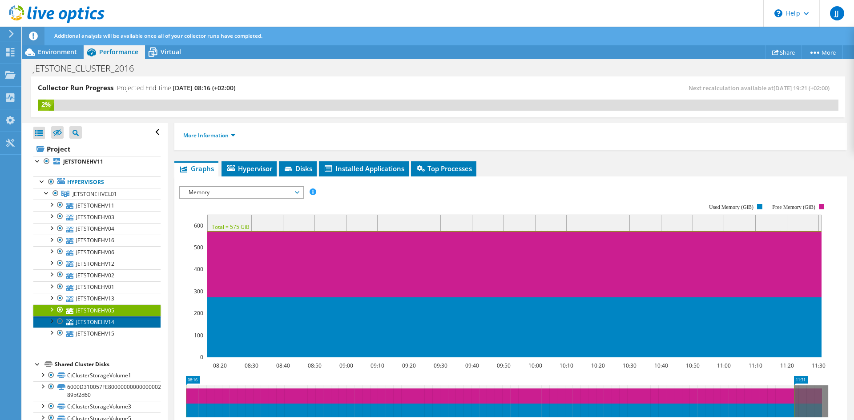
click at [106, 321] on link "JETSTONEHV14" at bounding box center [96, 322] width 127 height 12
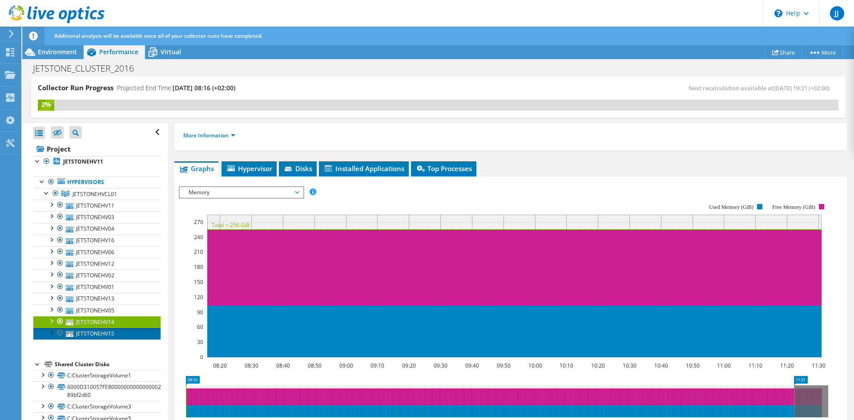
click at [107, 334] on link "JETSTONEHV15" at bounding box center [96, 334] width 127 height 12
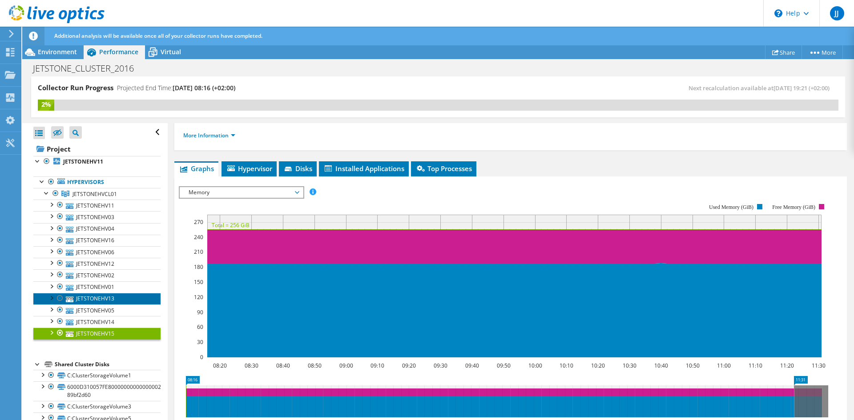
click at [108, 296] on link "JETSTONEHV13" at bounding box center [96, 299] width 127 height 12
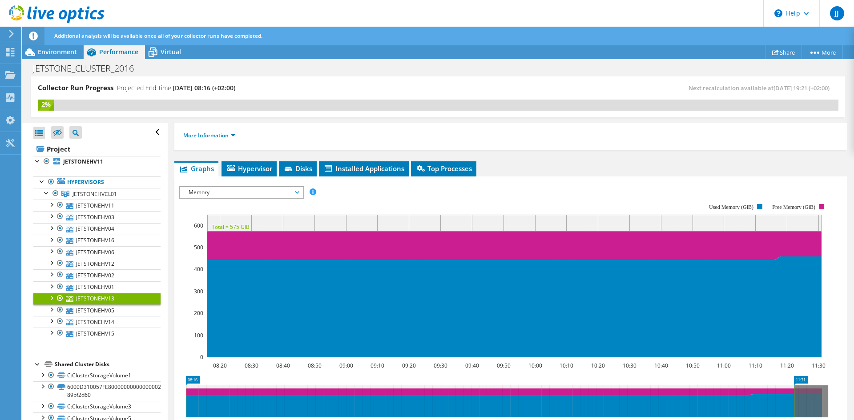
click at [293, 194] on span "Memory" at bounding box center [241, 192] width 114 height 11
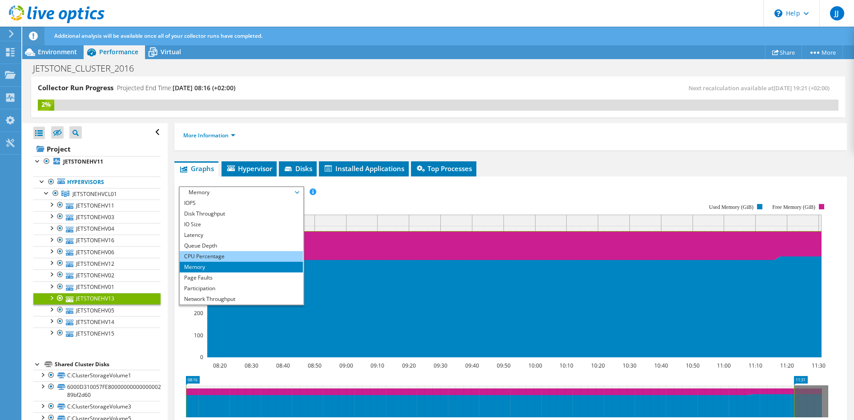
click at [198, 256] on li "CPU Percentage" at bounding box center [241, 256] width 123 height 11
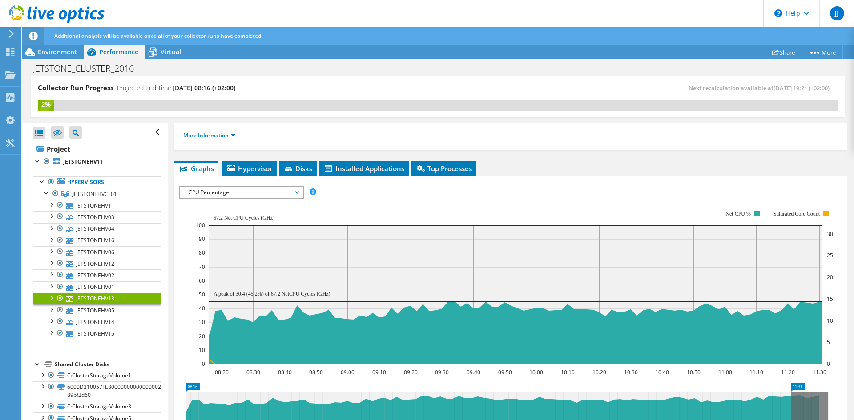
click at [220, 133] on link "More Information" at bounding box center [209, 136] width 52 height 8
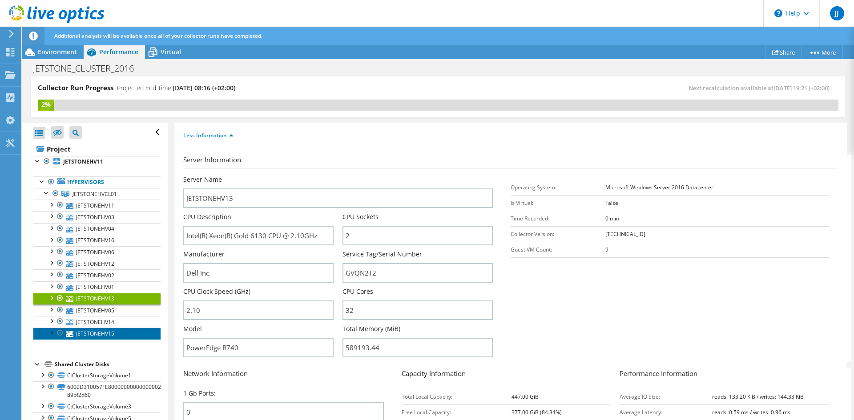
click at [120, 332] on link "JETSTONEHV15" at bounding box center [96, 334] width 127 height 12
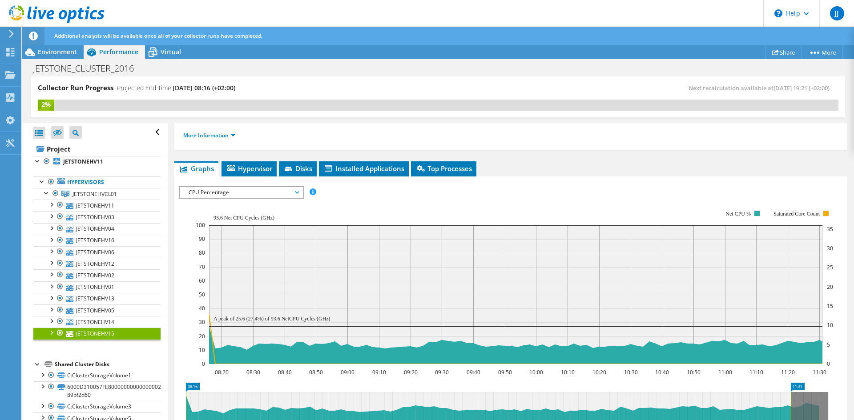
click at [233, 133] on link "More Information" at bounding box center [209, 136] width 52 height 8
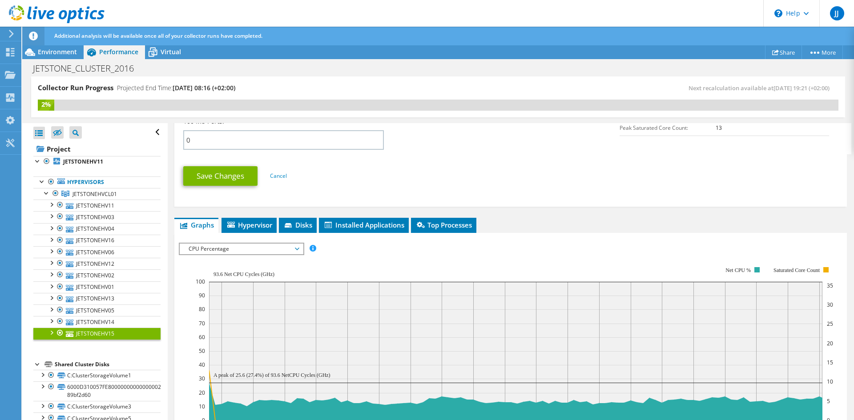
scroll to position [489, 0]
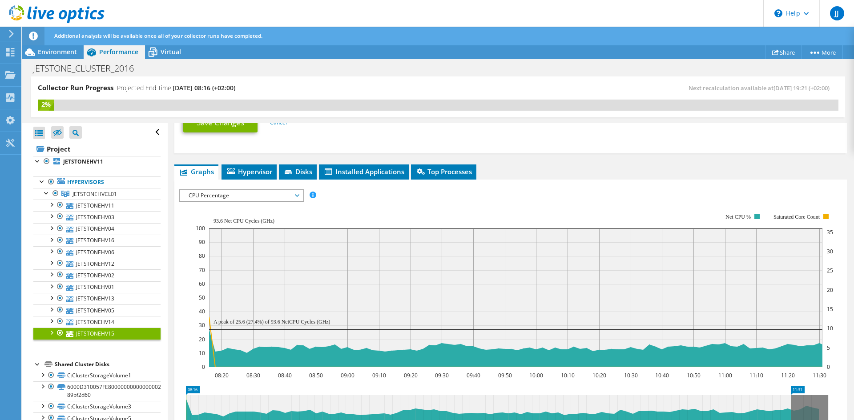
click at [295, 194] on span "CPU Percentage" at bounding box center [241, 195] width 114 height 11
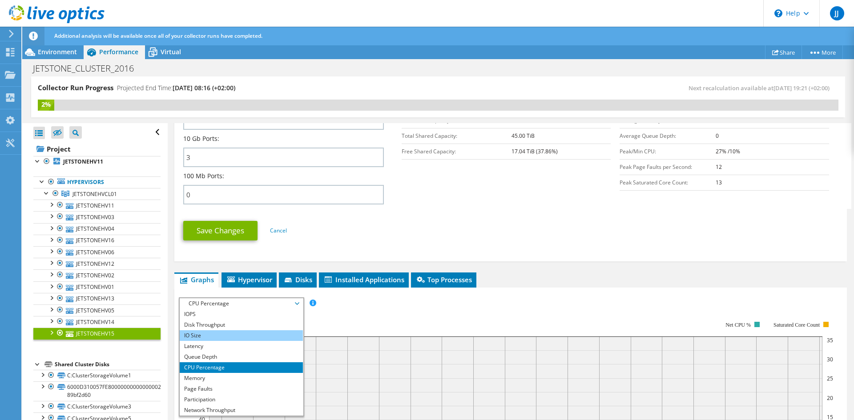
scroll to position [356, 0]
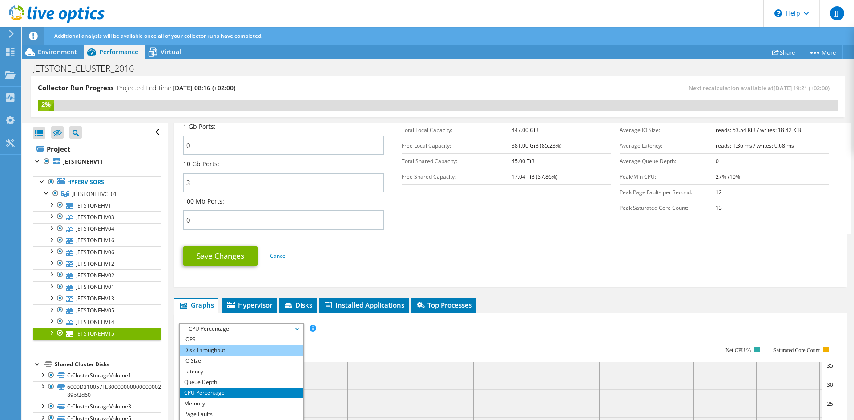
click at [216, 352] on li "Disk Throughput" at bounding box center [241, 350] width 123 height 11
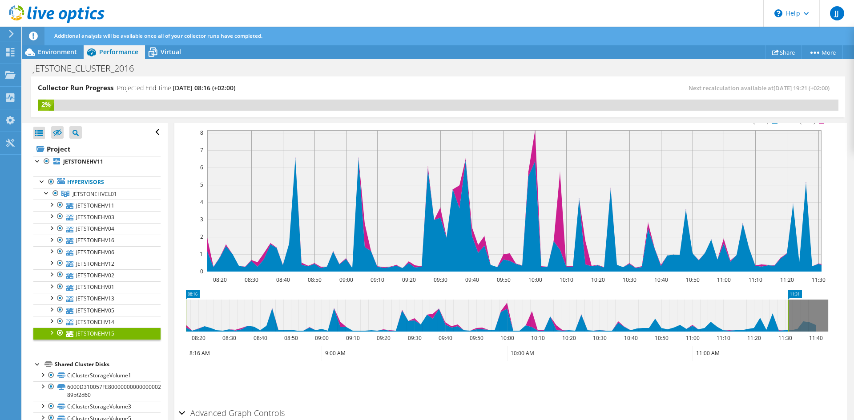
scroll to position [534, 0]
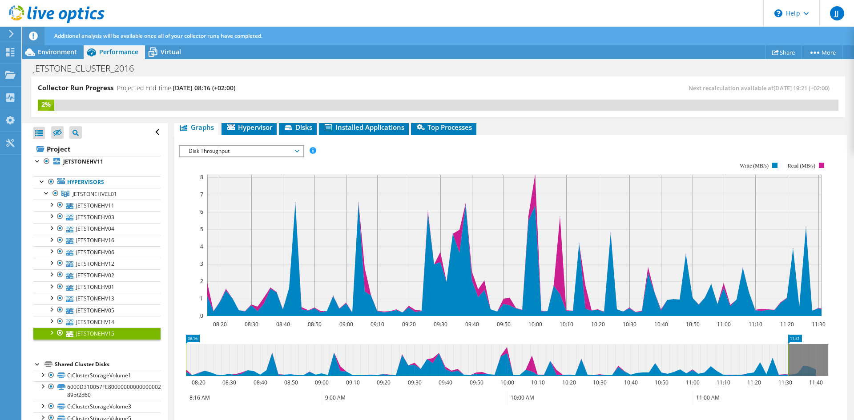
click at [296, 147] on span "Disk Throughput" at bounding box center [241, 151] width 114 height 11
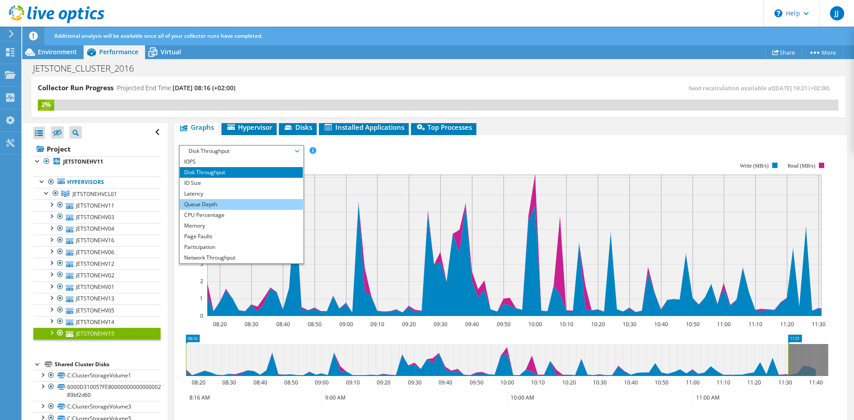
click at [228, 205] on li "Queue Depth" at bounding box center [241, 204] width 123 height 11
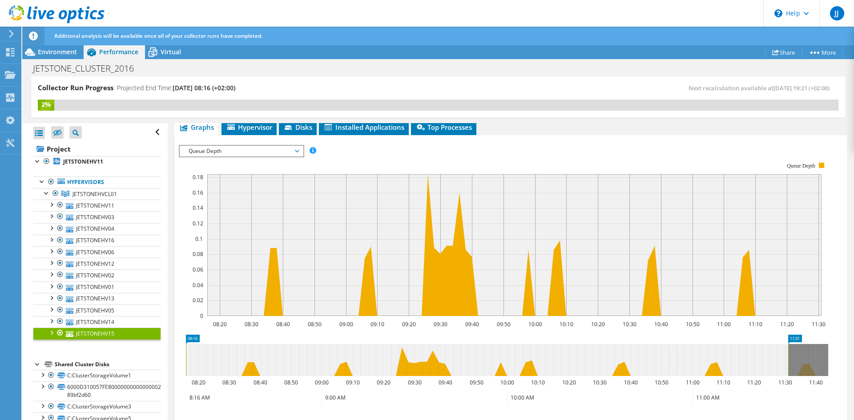
click at [299, 152] on icon at bounding box center [297, 151] width 4 height 3
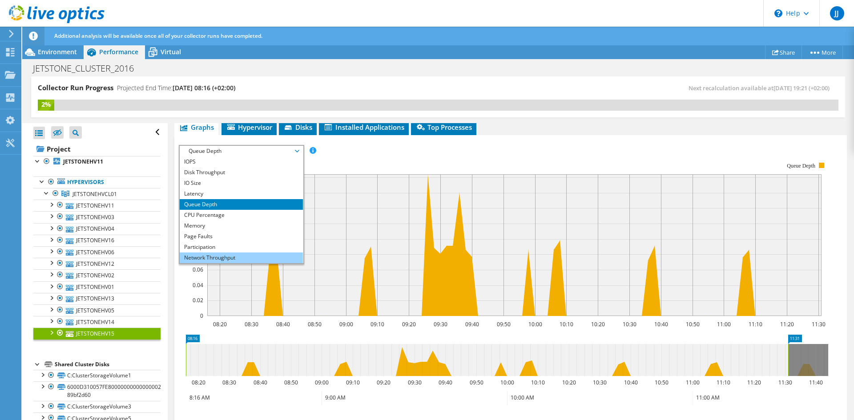
click at [244, 257] on li "Network Throughput" at bounding box center [241, 258] width 123 height 11
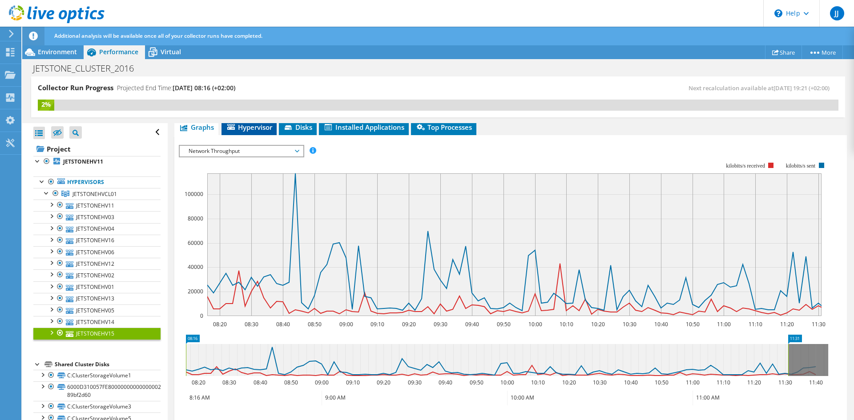
click at [253, 127] on span "Hypervisor" at bounding box center [249, 127] width 46 height 9
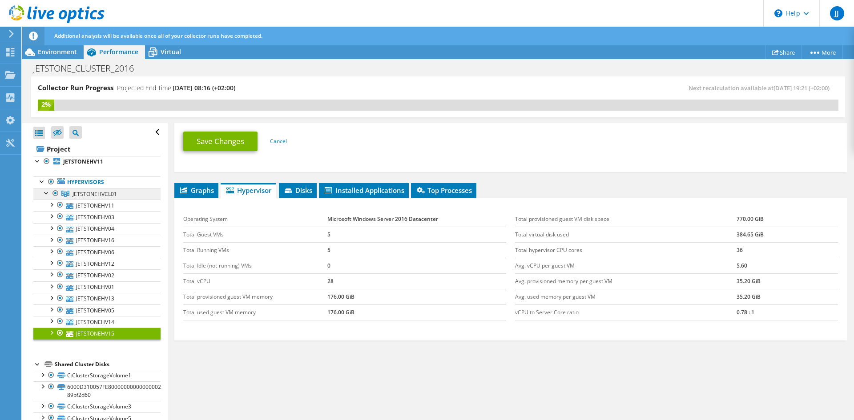
click at [103, 193] on span "JETSTONEHVCL01" at bounding box center [94, 194] width 44 height 8
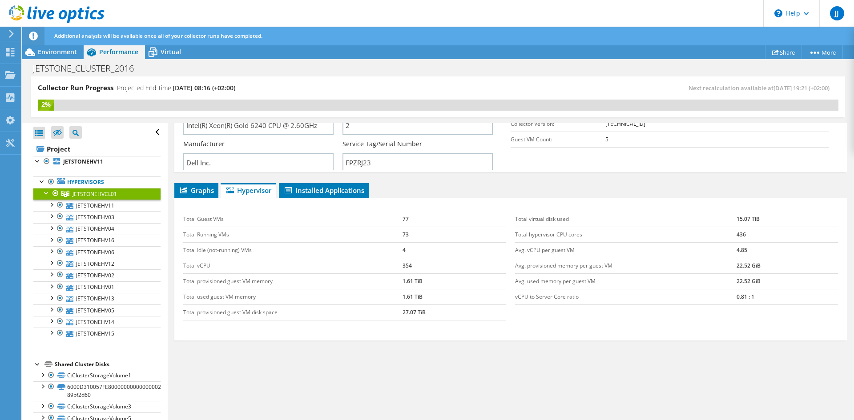
scroll to position [67, 0]
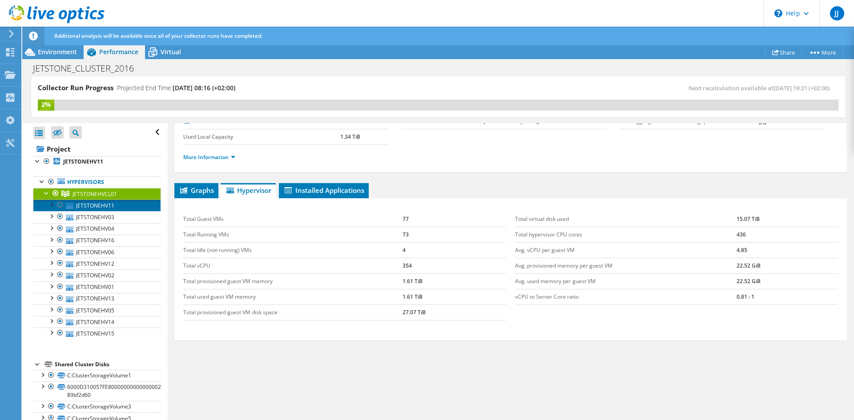
click at [112, 204] on link "JETSTONEHV11" at bounding box center [96, 206] width 127 height 12
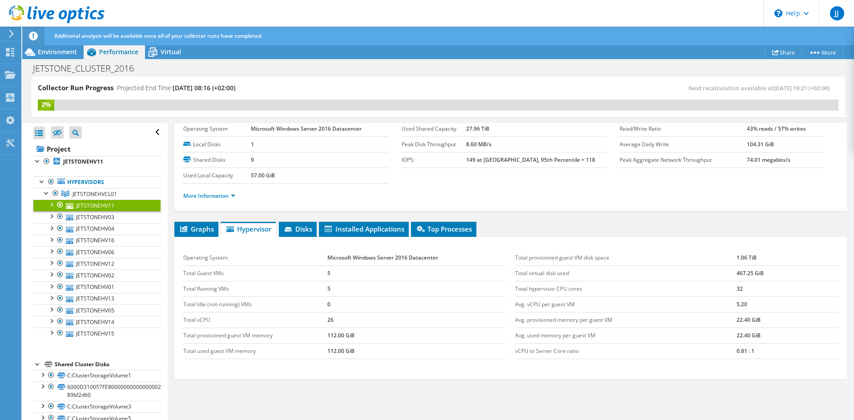
scroll to position [0, 0]
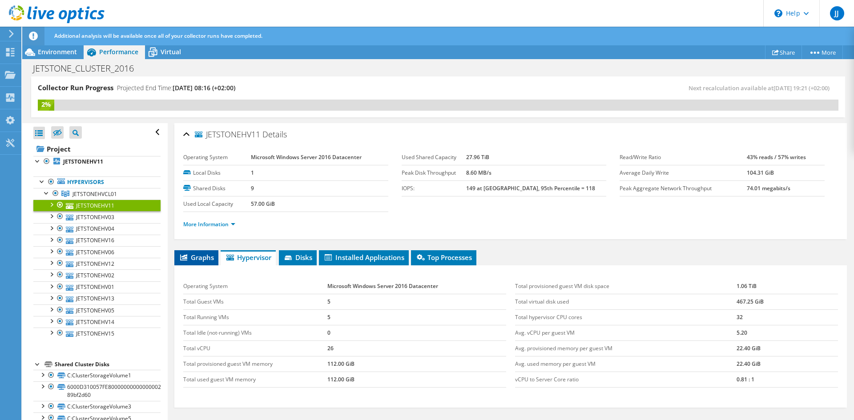
drag, startPoint x: 201, startPoint y: 256, endPoint x: 215, endPoint y: 256, distance: 13.8
click at [202, 256] on span "Graphs" at bounding box center [196, 257] width 35 height 9
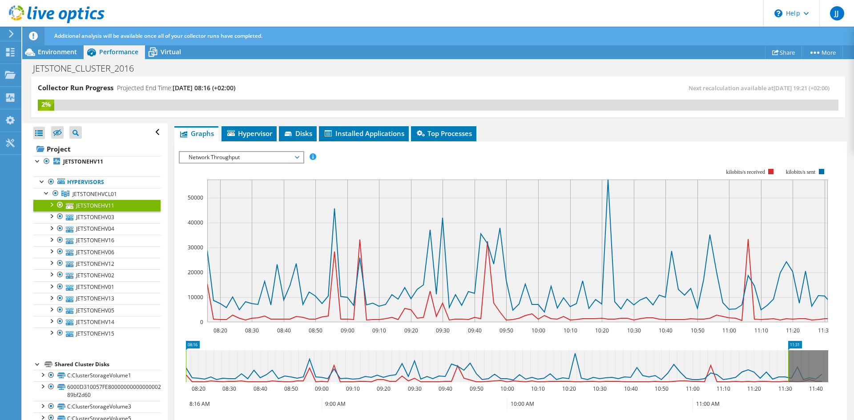
scroll to position [133, 0]
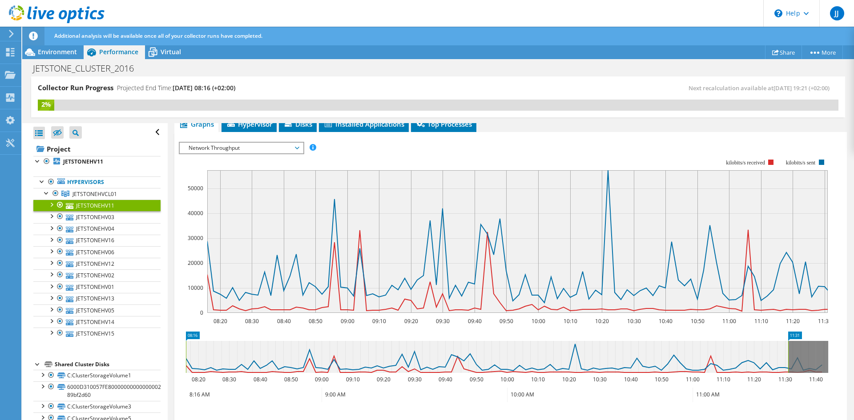
click at [298, 149] on span "Network Throughput" at bounding box center [241, 148] width 114 height 11
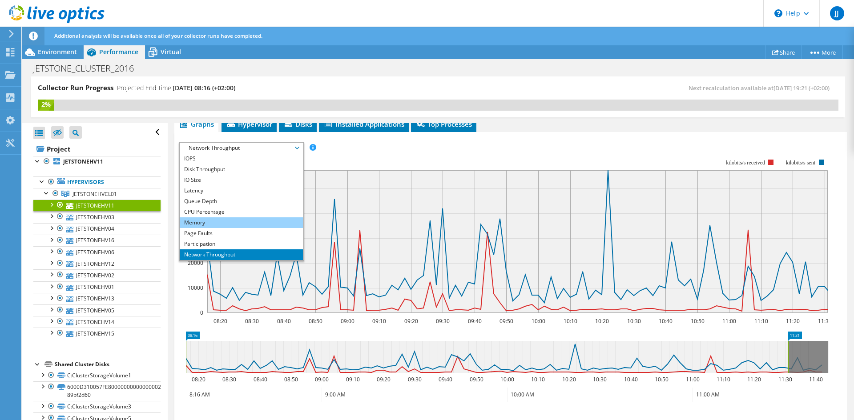
click at [232, 222] on li "Memory" at bounding box center [241, 222] width 123 height 11
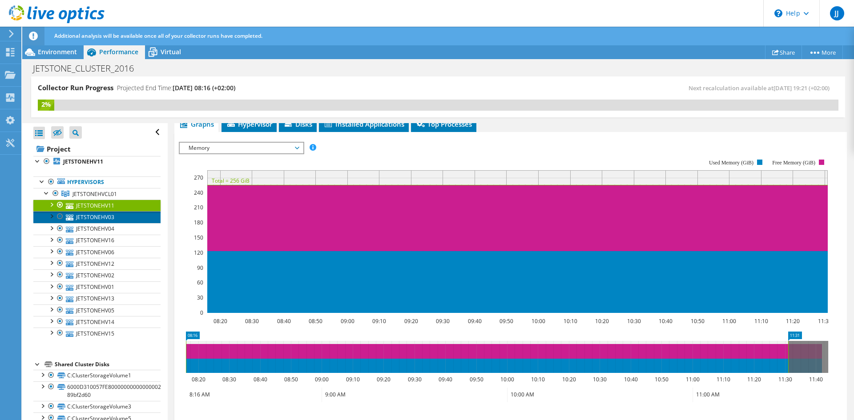
click at [109, 215] on link "JETSTONEHV03" at bounding box center [96, 217] width 127 height 12
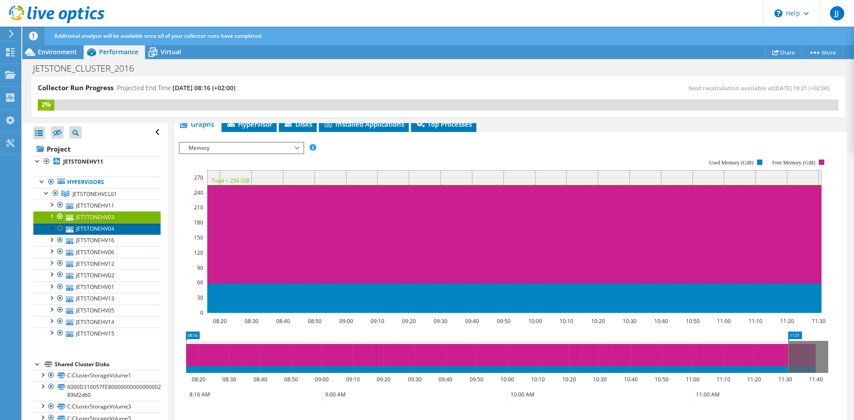
click at [110, 228] on link "JETSTONEHV04" at bounding box center [96, 229] width 127 height 12
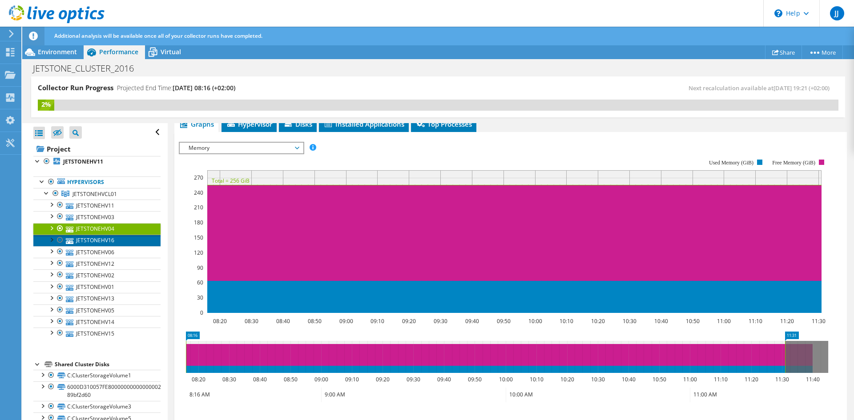
click at [108, 241] on link "JETSTONEHV16" at bounding box center [96, 241] width 127 height 12
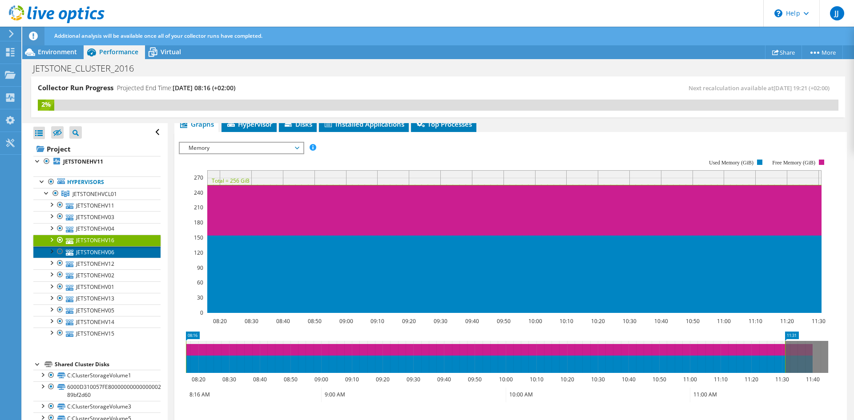
click at [108, 250] on link "JETSTONEHV06" at bounding box center [96, 252] width 127 height 12
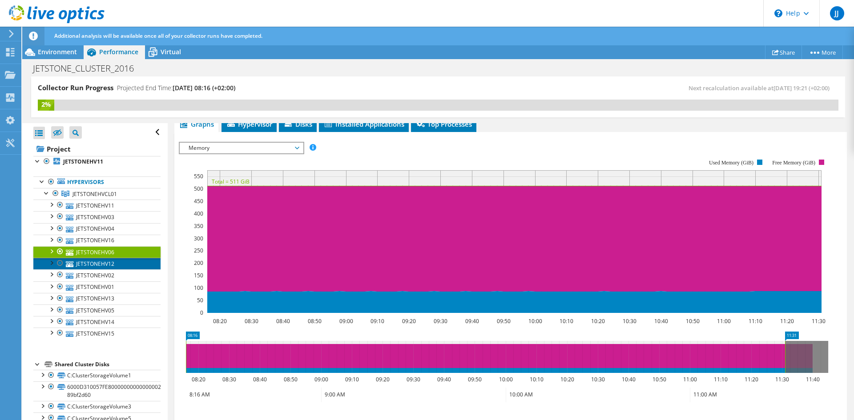
click at [107, 265] on link "JETSTONEHV12" at bounding box center [96, 264] width 127 height 12
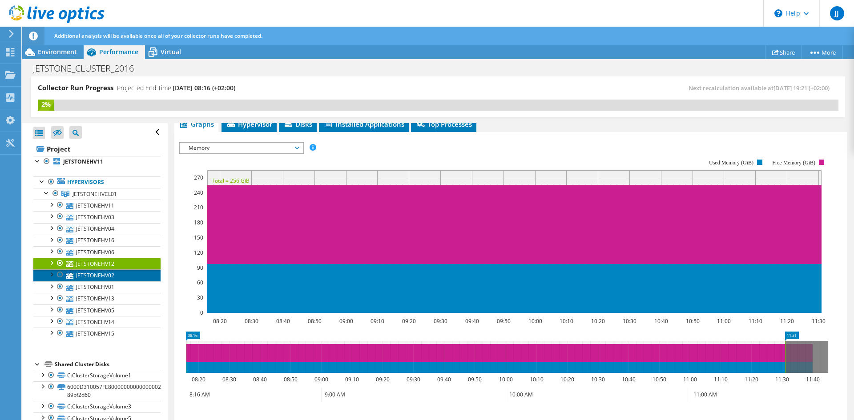
click at [106, 273] on link "JETSTONEHV02" at bounding box center [96, 275] width 127 height 12
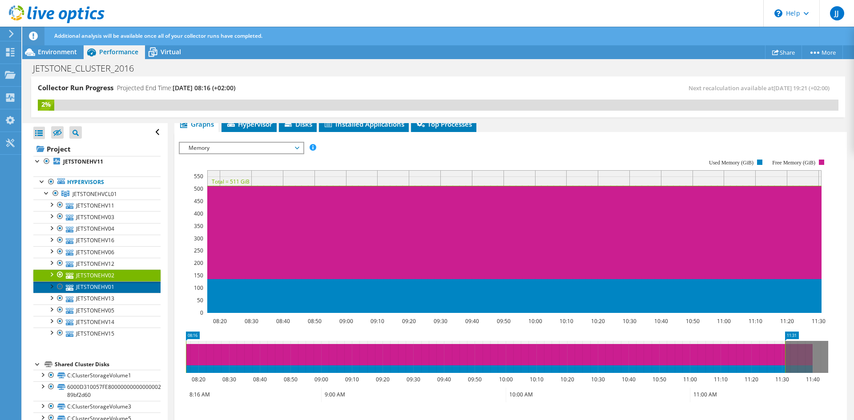
click at [106, 291] on link "JETSTONEHV01" at bounding box center [96, 287] width 127 height 12
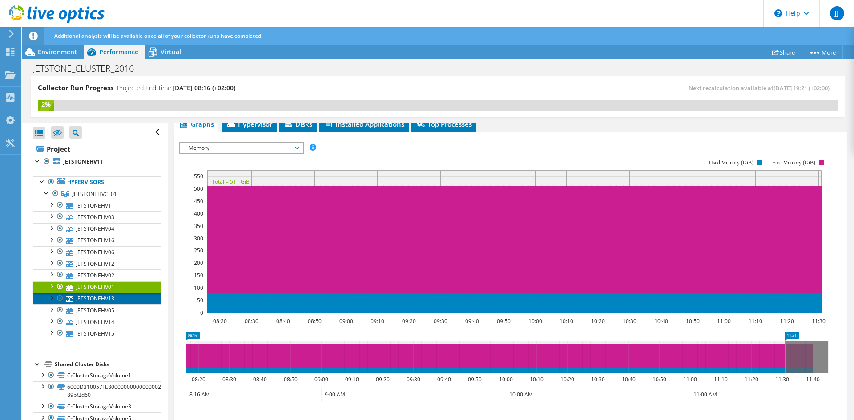
click at [109, 299] on link "JETSTONEHV13" at bounding box center [96, 299] width 127 height 12
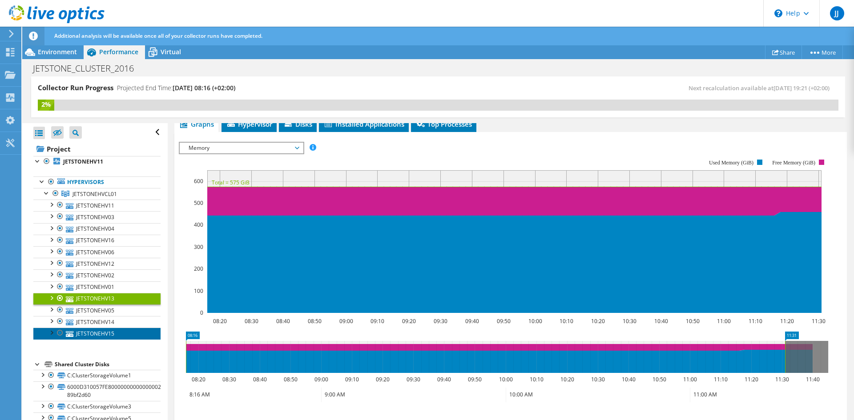
click at [111, 336] on link "JETSTONEHV15" at bounding box center [96, 334] width 127 height 12
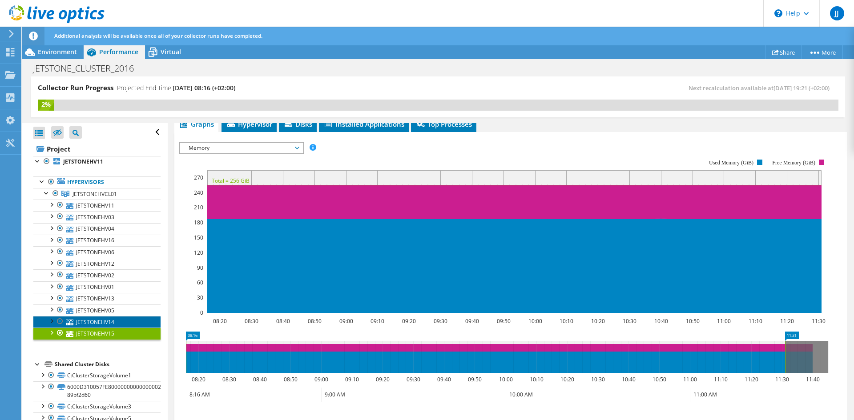
click at [107, 319] on link "JETSTONEHV14" at bounding box center [96, 322] width 127 height 12
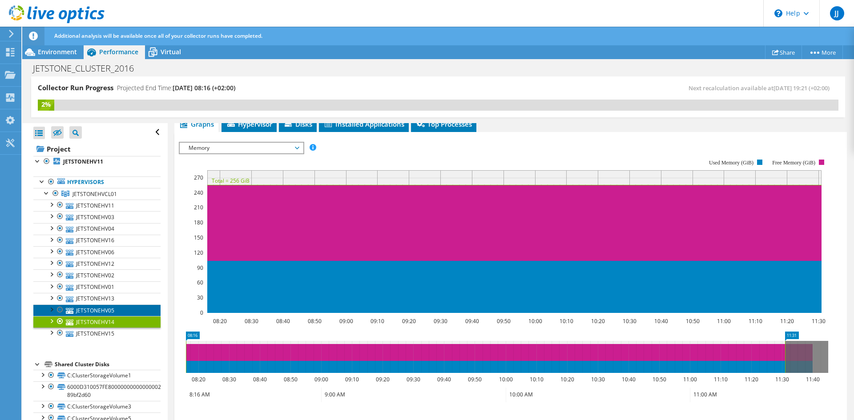
click at [107, 309] on link "JETSTONEHV05" at bounding box center [96, 311] width 127 height 12
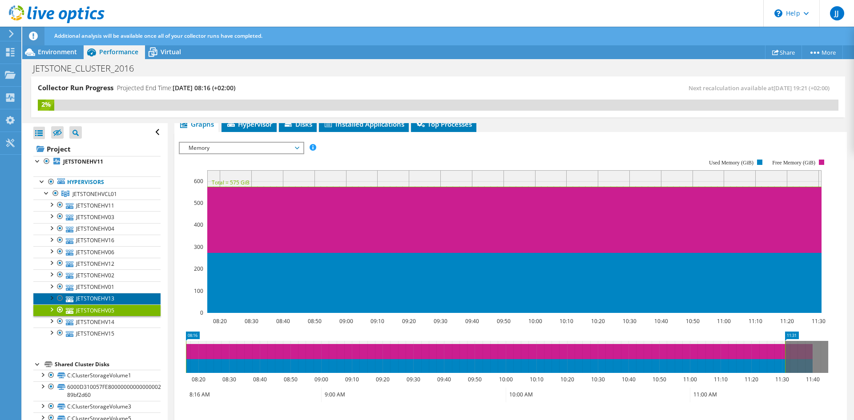
click at [103, 293] on link "JETSTONEHV13" at bounding box center [96, 299] width 127 height 12
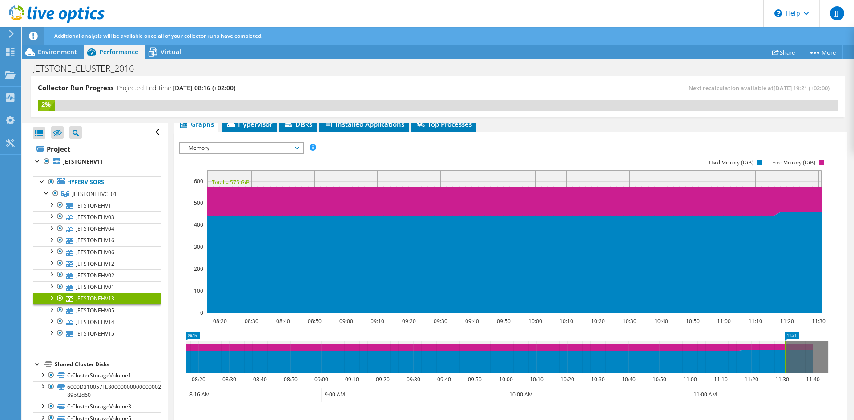
click at [292, 146] on span "Memory" at bounding box center [241, 148] width 114 height 11
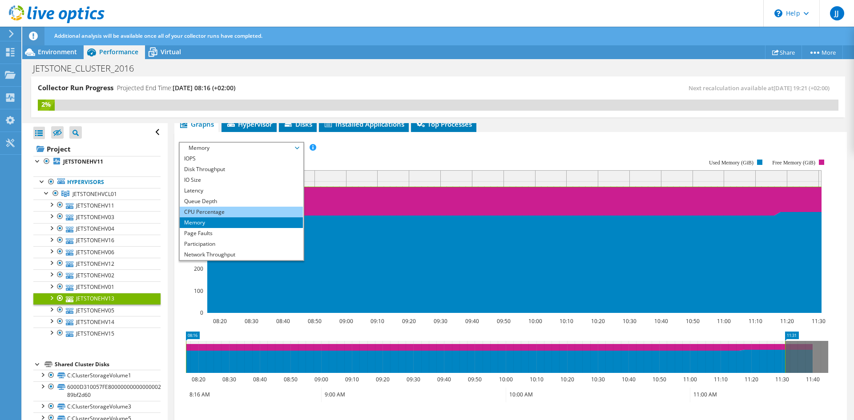
click at [207, 213] on li "CPU Percentage" at bounding box center [241, 212] width 123 height 11
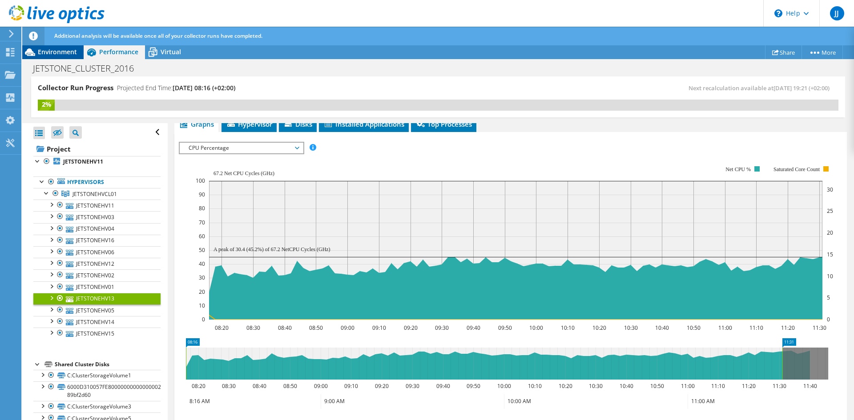
click at [50, 48] on span "Environment" at bounding box center [57, 52] width 39 height 8
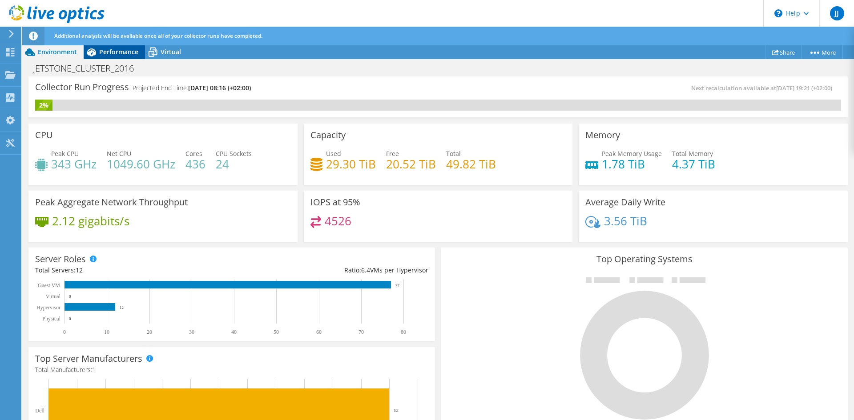
click at [124, 56] on div "Performance" at bounding box center [114, 52] width 61 height 14
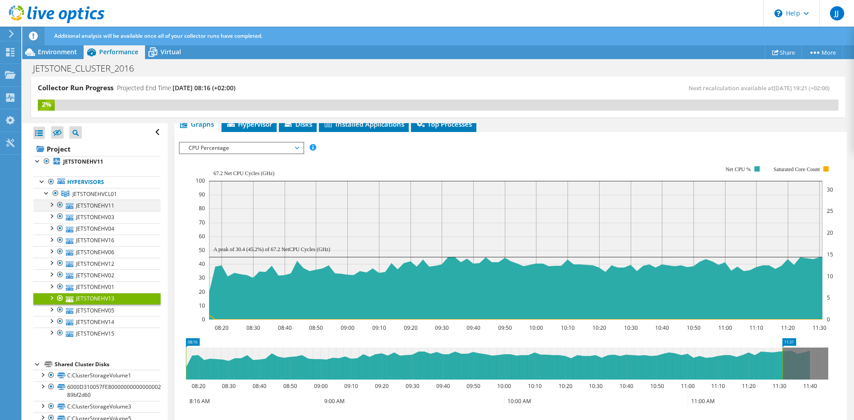
click at [51, 204] on div at bounding box center [51, 204] width 9 height 9
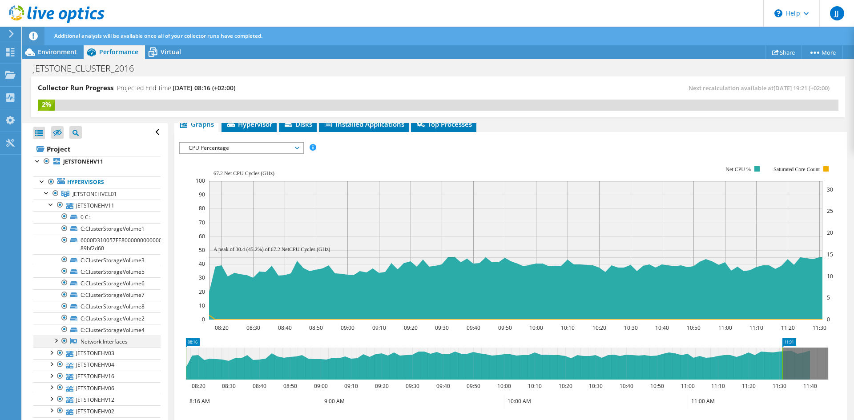
click at [58, 341] on div at bounding box center [55, 340] width 9 height 9
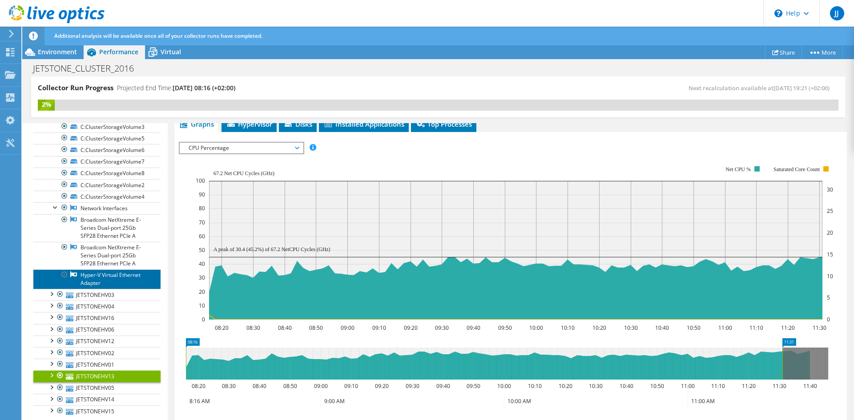
click at [111, 273] on link "Hyper-V Virtual Ethernet Adapter" at bounding box center [96, 279] width 127 height 20
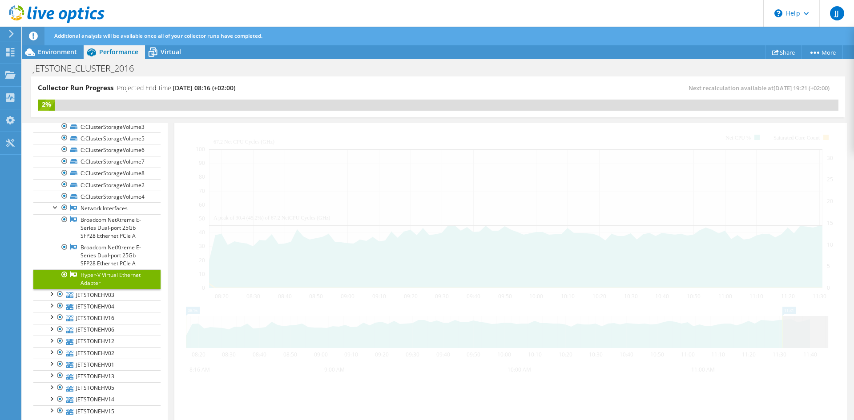
scroll to position [102, 0]
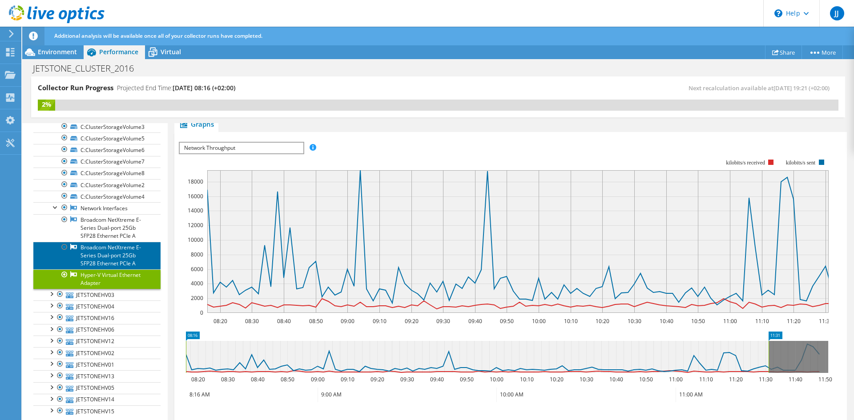
click at [111, 250] on link "Broadcom NetXtreme E-Series Dual-port 25Gb SFP28 Ethernet PCIe A" at bounding box center [96, 256] width 127 height 28
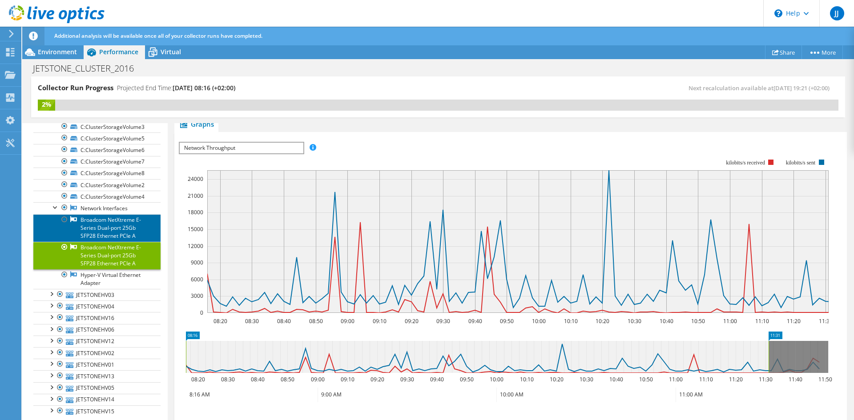
click at [119, 229] on link "Broadcom NetXtreme E-Series Dual-port 25Gb SFP28 Ethernet PCIe A" at bounding box center [96, 228] width 127 height 28
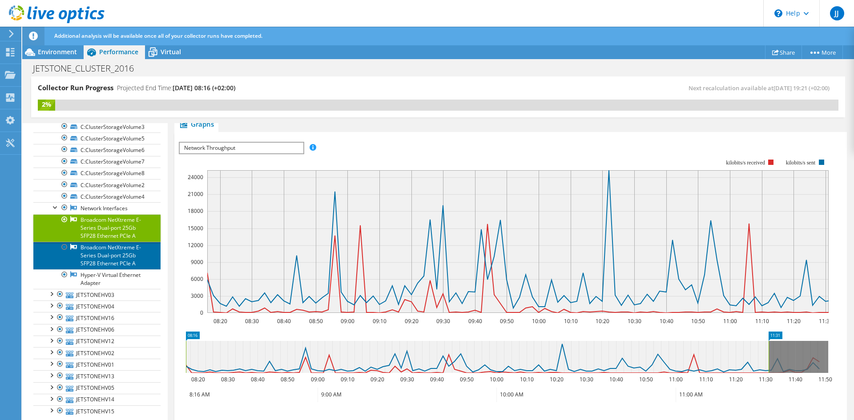
click at [119, 250] on link "Broadcom NetXtreme E-Series Dual-port 25Gb SFP28 Ethernet PCIe A" at bounding box center [96, 256] width 127 height 28
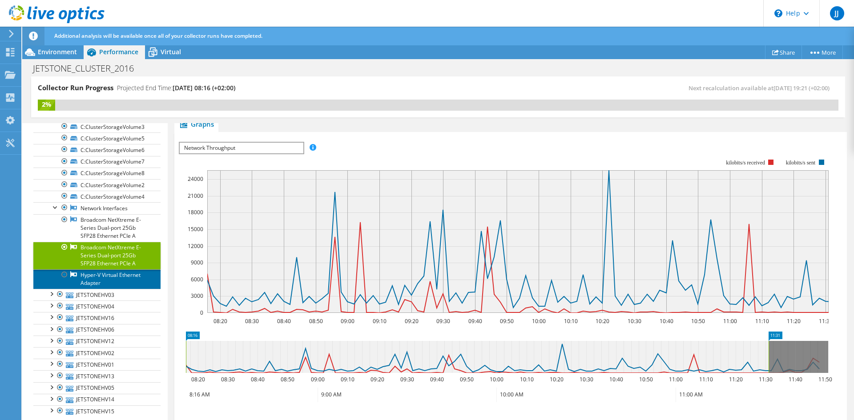
click at [114, 275] on link "Hyper-V Virtual Ethernet Adapter" at bounding box center [96, 279] width 127 height 20
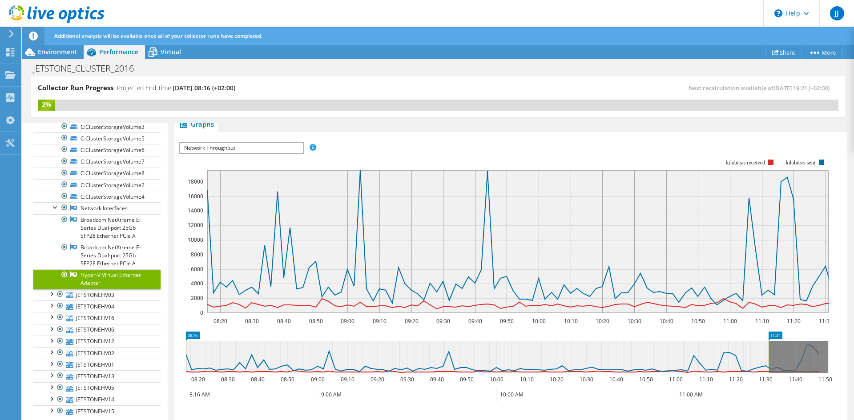
click at [273, 145] on span "Network Throughput" at bounding box center [241, 148] width 123 height 11
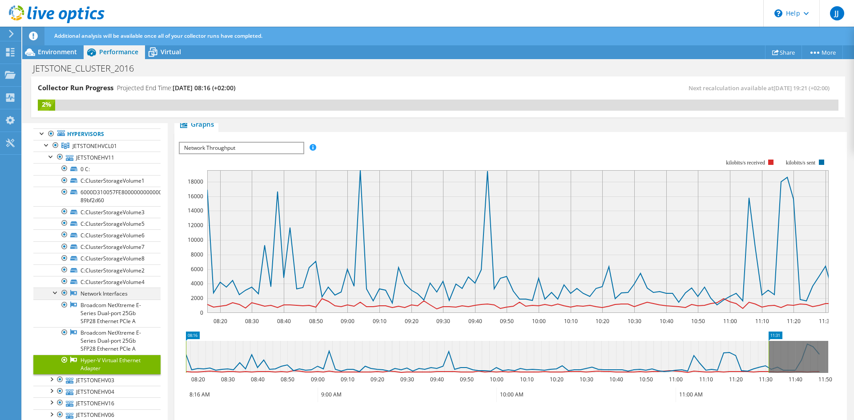
scroll to position [0, 0]
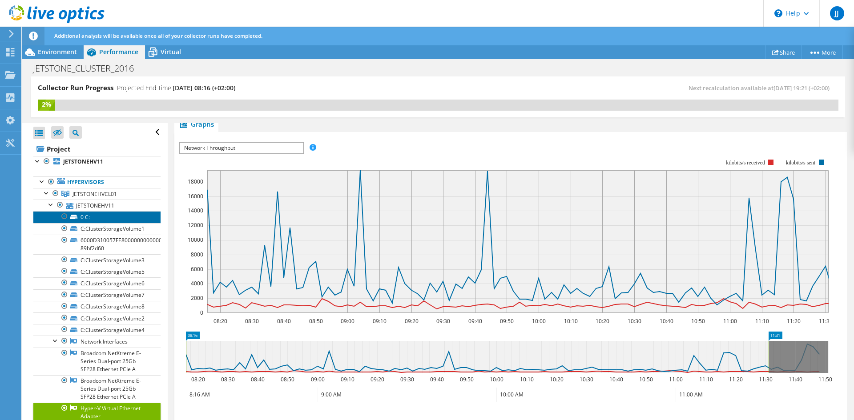
click at [92, 216] on link "0 C:" at bounding box center [96, 217] width 127 height 12
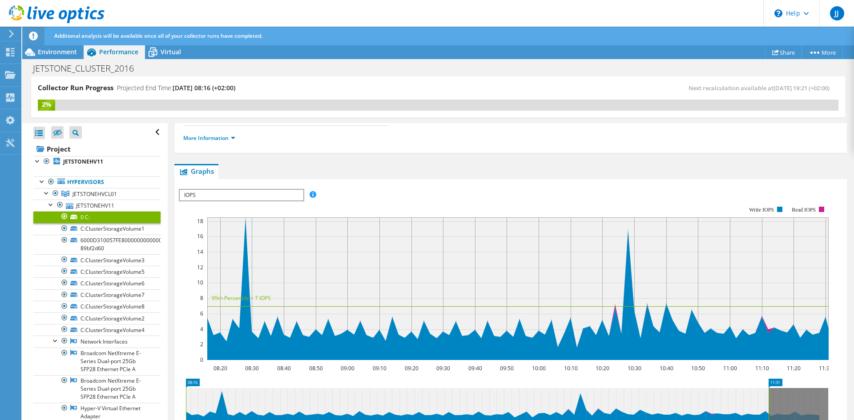
scroll to position [149, 0]
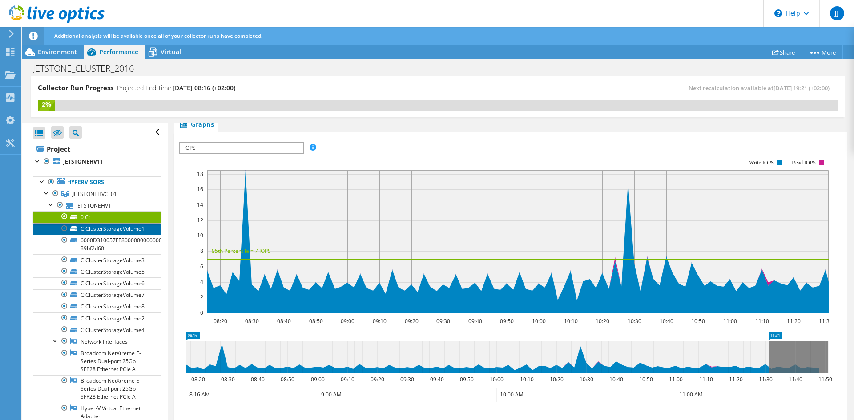
click at [97, 226] on link "C:ClusterStorageVolume1" at bounding box center [96, 229] width 127 height 12
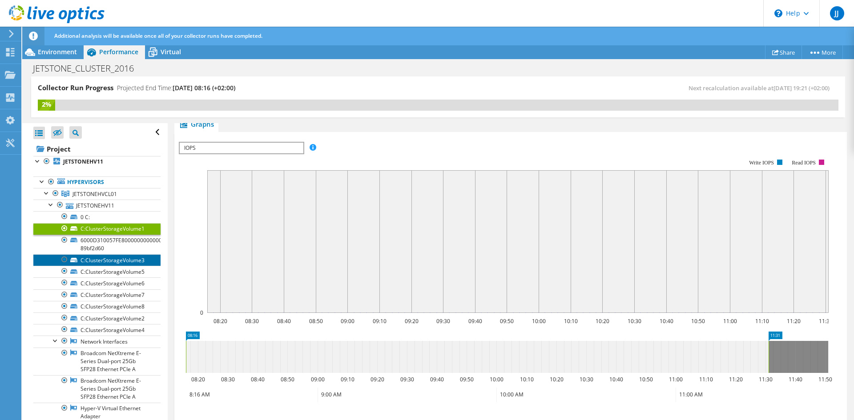
click at [95, 257] on link "C:ClusterStorageVolume3" at bounding box center [96, 260] width 127 height 12
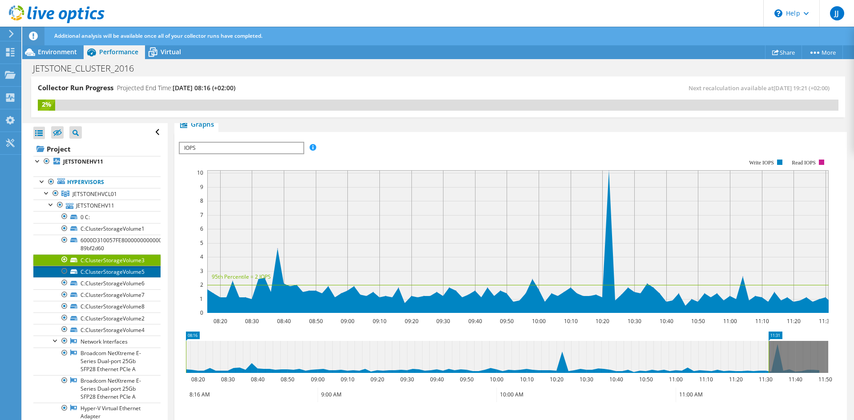
click at [103, 272] on link "C:ClusterStorageVolume5" at bounding box center [96, 272] width 127 height 12
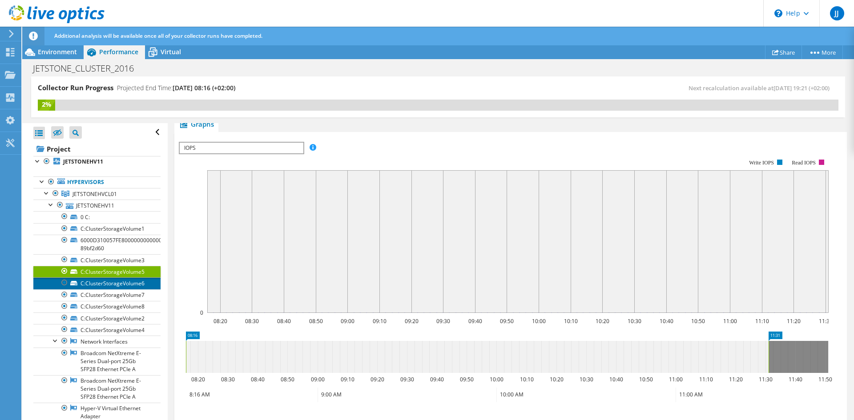
click at [104, 280] on link "C:ClusterStorageVolume6" at bounding box center [96, 283] width 127 height 12
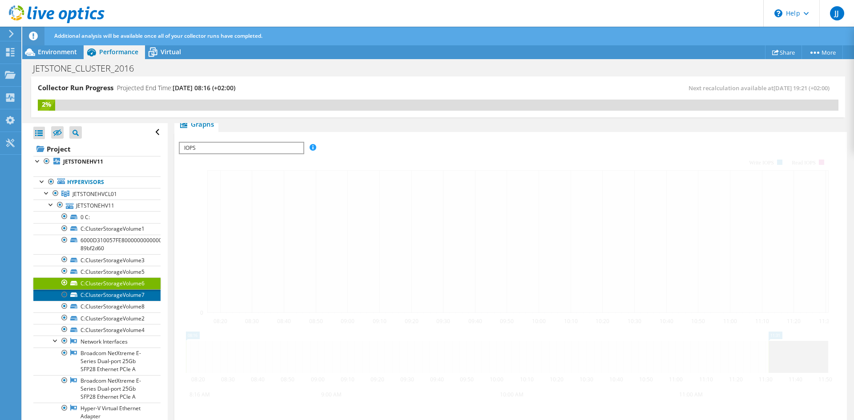
click at [102, 297] on link "C:ClusterStorageVolume7" at bounding box center [96, 295] width 127 height 12
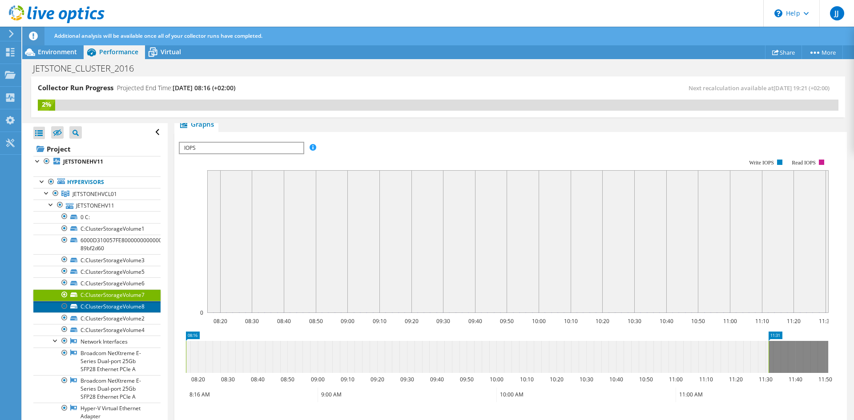
click at [104, 309] on link "C:ClusterStorageVolume8" at bounding box center [96, 307] width 127 height 12
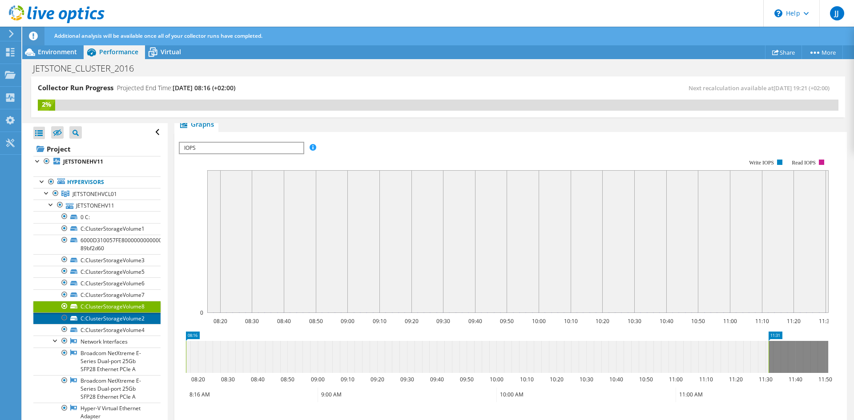
click at [105, 317] on link "C:ClusterStorageVolume2" at bounding box center [96, 319] width 127 height 12
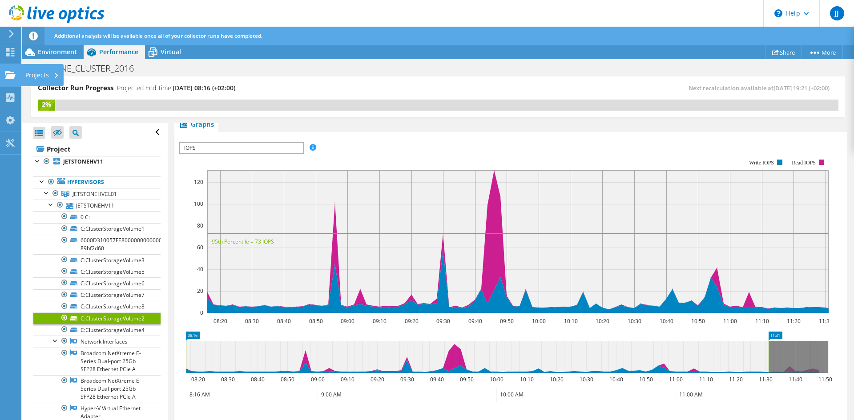
click at [11, 72] on use at bounding box center [10, 75] width 11 height 8
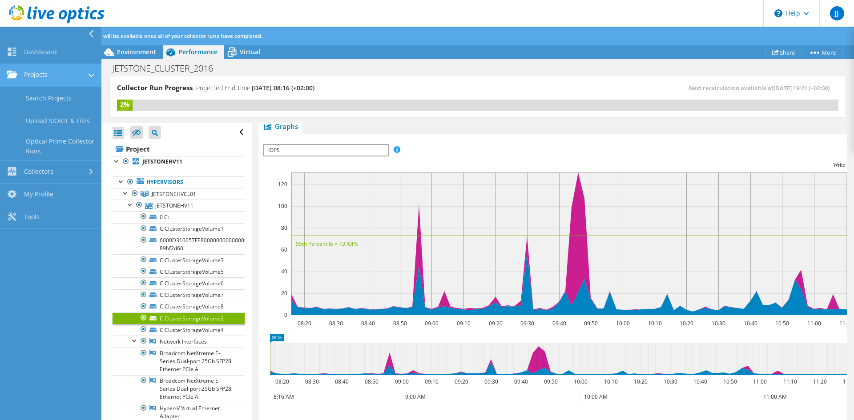
click at [16, 72] on icon at bounding box center [12, 74] width 11 height 8
click at [48, 72] on link "Projects" at bounding box center [50, 75] width 101 height 23
click at [133, 52] on span "Environment" at bounding box center [136, 52] width 39 height 8
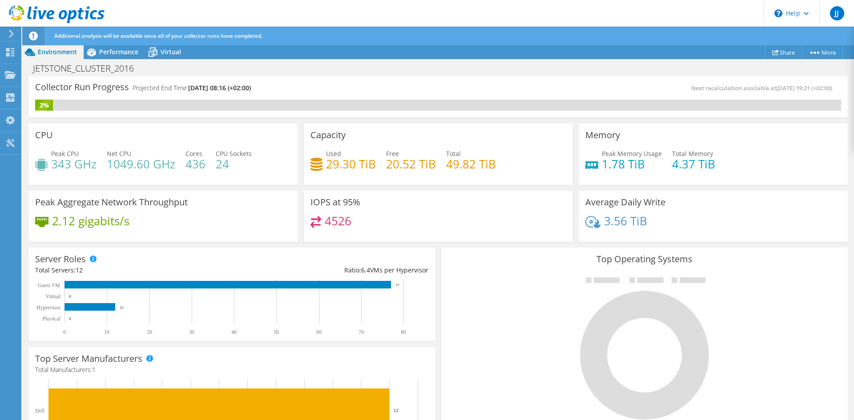
click at [221, 165] on h4 "24" at bounding box center [234, 164] width 36 height 10
drag, startPoint x: 221, startPoint y: 165, endPoint x: 216, endPoint y: 166, distance: 5.4
click at [216, 166] on h4 "24" at bounding box center [234, 164] width 36 height 10
click at [246, 173] on div "Peak CPU 343 GHz Net CPU 1049.60 GHz Cores 436 CPU Sockets 24" at bounding box center [163, 163] width 256 height 29
click at [48, 74] on div "Projects" at bounding box center [42, 75] width 43 height 22
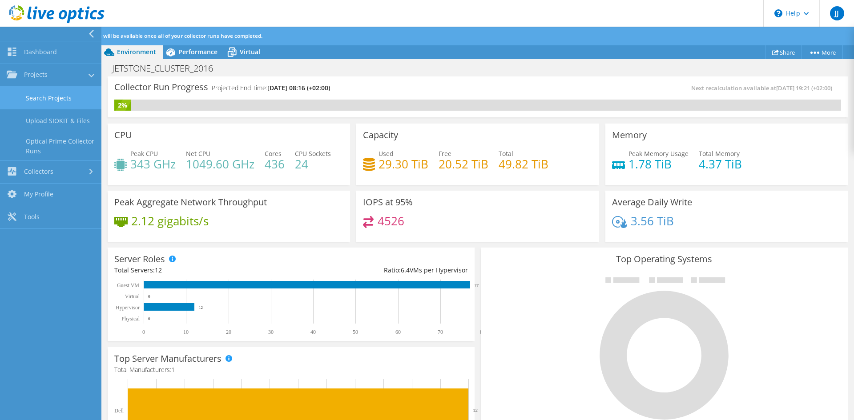
click at [67, 98] on link "Search Projects" at bounding box center [50, 98] width 101 height 23
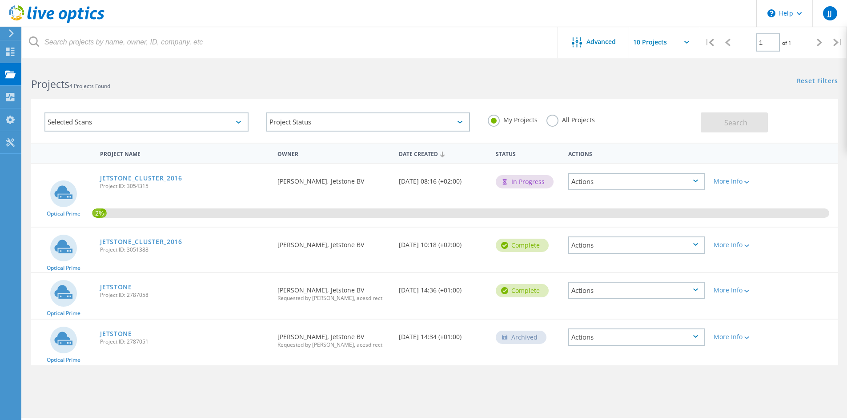
click at [124, 289] on link "JETSTONE" at bounding box center [116, 287] width 32 height 6
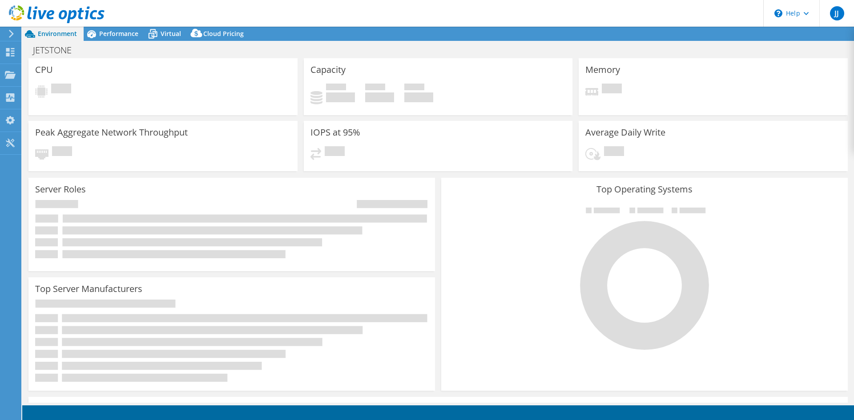
select select "EUFrankfurt"
select select "USD"
